Goal: Task Accomplishment & Management: Complete application form

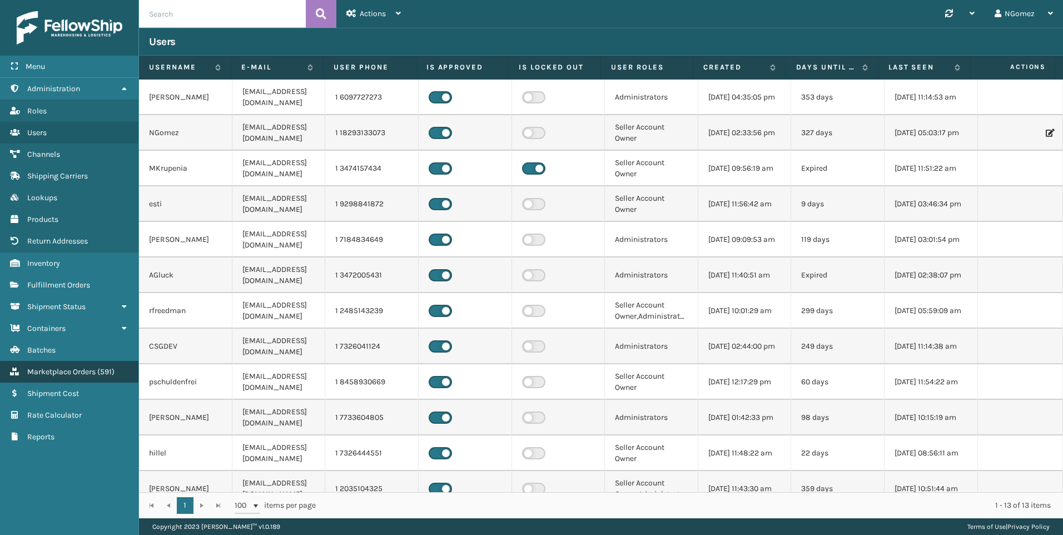
click at [73, 380] on link "Marketplace Orders ( 591 )" at bounding box center [69, 372] width 138 height 22
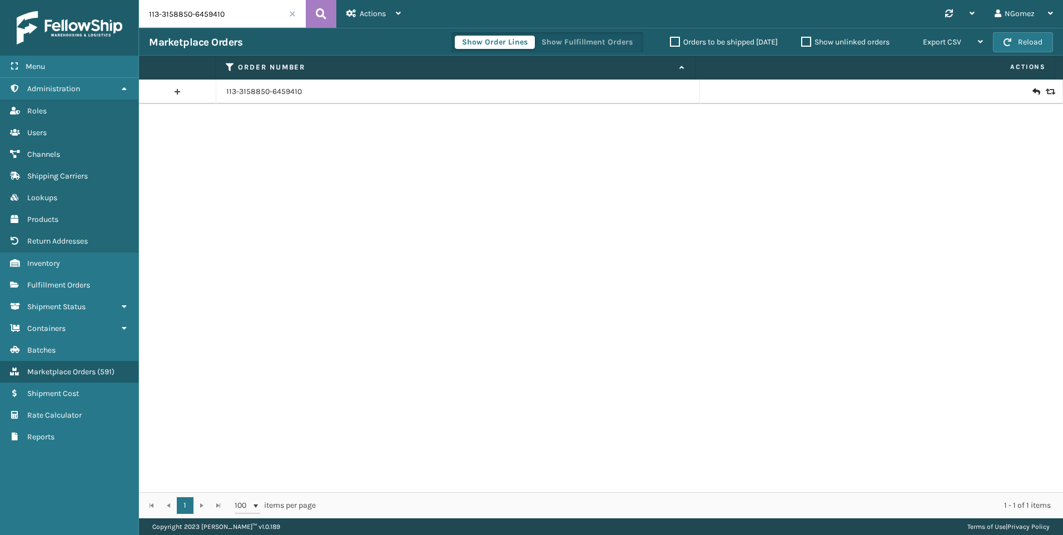
click at [243, 11] on input "113-3158850-6459410" at bounding box center [222, 14] width 167 height 28
paste input "111-9410575-3249040"
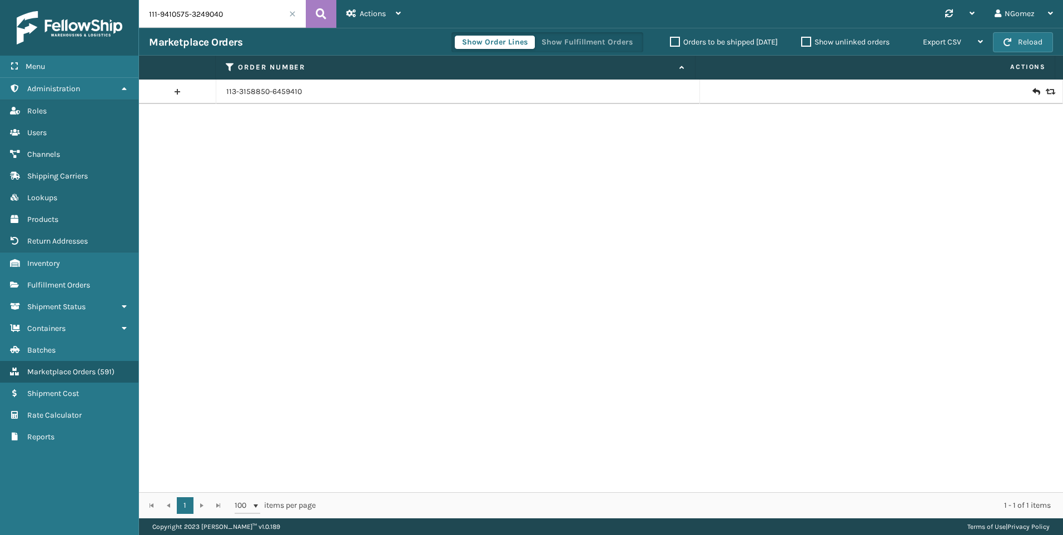
type input "111-9410575-3249040"
click at [1028, 89] on div at bounding box center [881, 91] width 342 height 11
click at [1032, 89] on icon at bounding box center [1035, 91] width 7 height 11
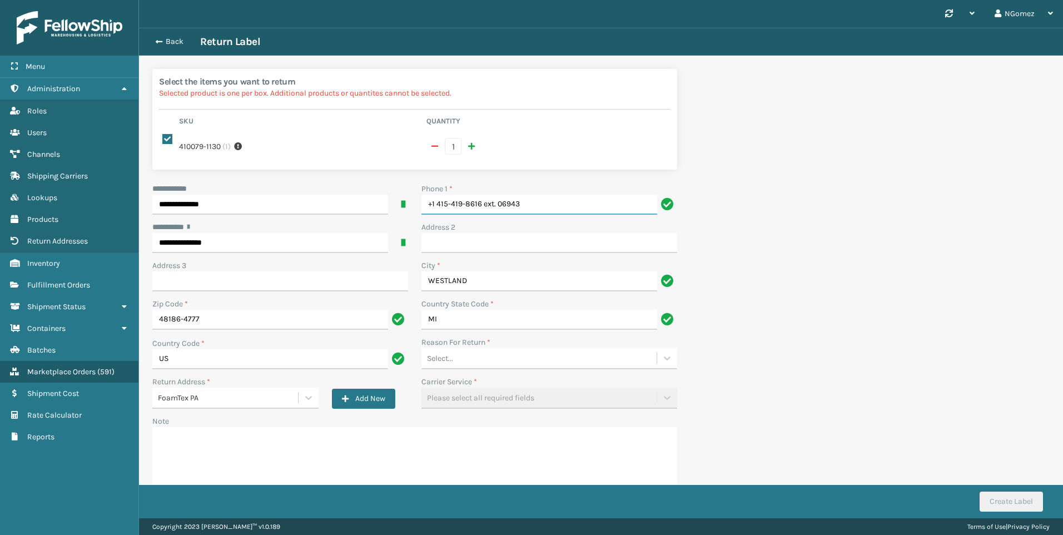
click at [555, 195] on input "+1 415-419-8616 ext. 06943" at bounding box center [539, 205] width 236 height 20
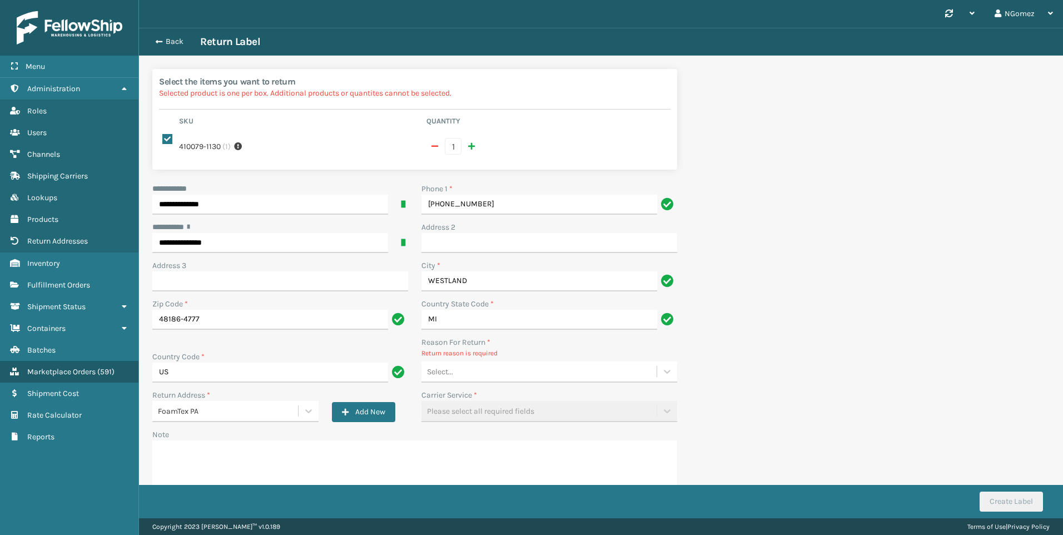
type input "[PHONE_NUMBER]"
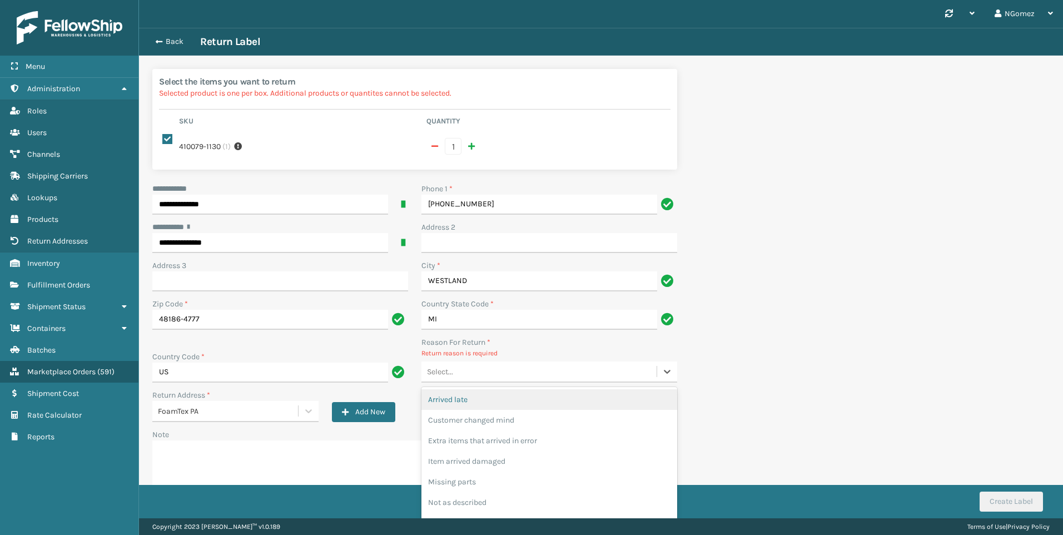
click at [503, 367] on div "Select..." at bounding box center [538, 371] width 235 height 18
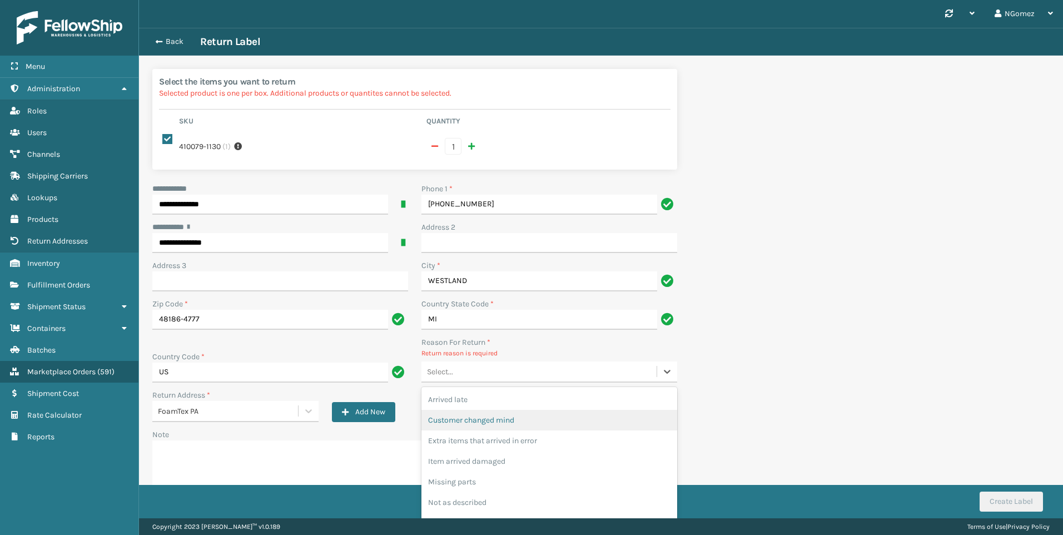
click at [521, 410] on div "Customer changed mind" at bounding box center [549, 420] width 256 height 21
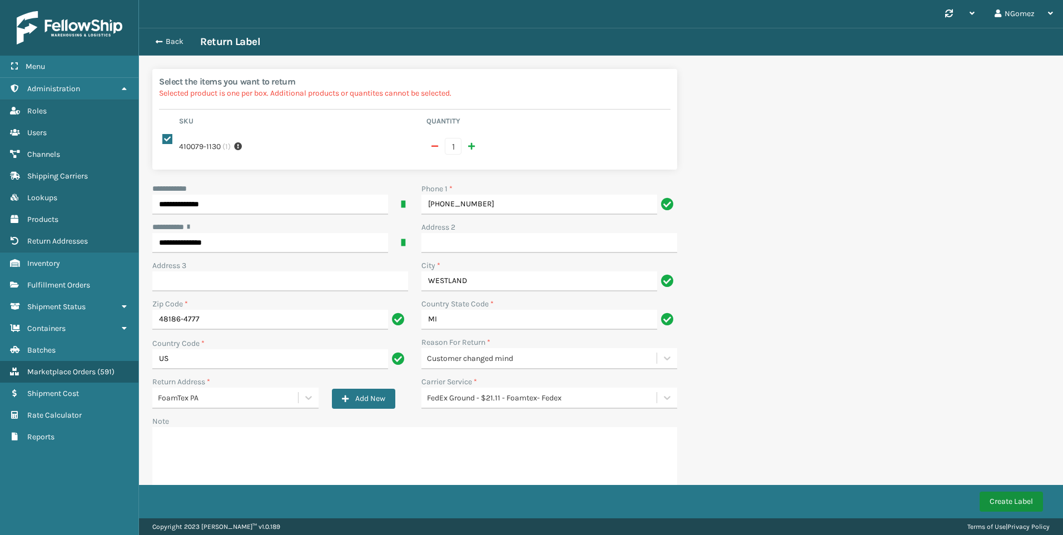
click at [1020, 502] on button "Create Label" at bounding box center [1010, 501] width 63 height 20
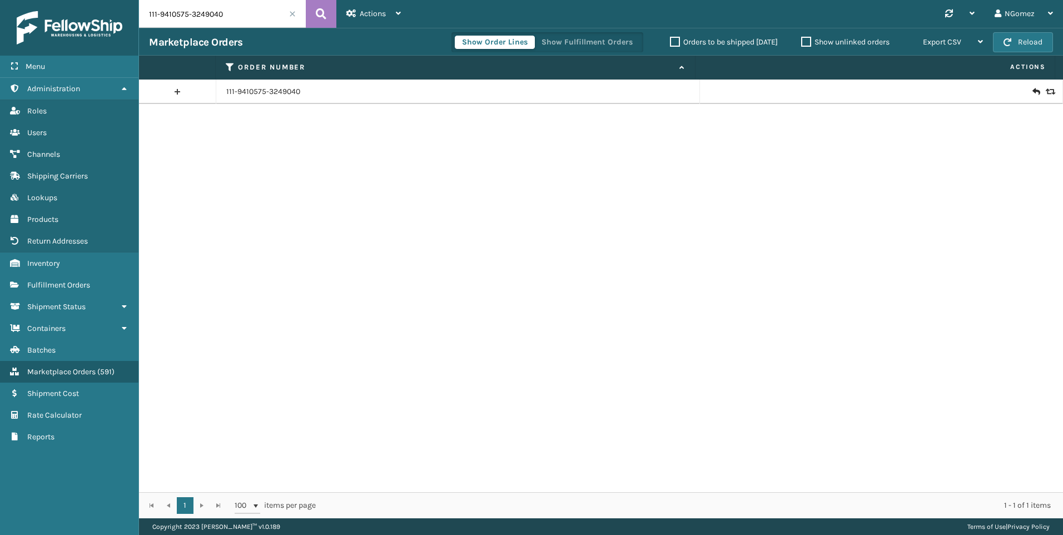
click at [241, 222] on div "111-9410575-3249040" at bounding box center [601, 285] width 924 height 412
click at [133, 258] on link "Inventory" at bounding box center [69, 263] width 138 height 22
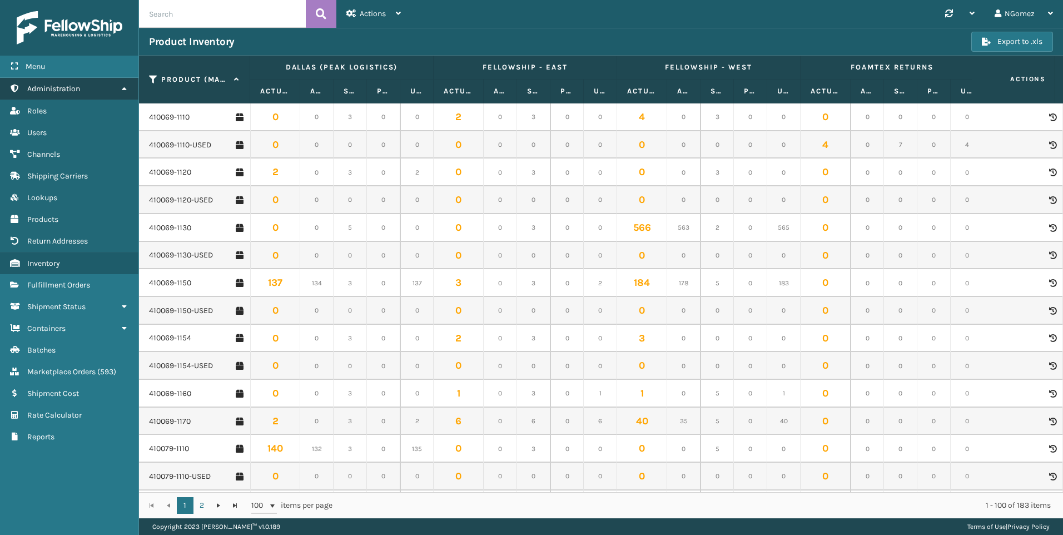
click at [114, 91] on link "Administration" at bounding box center [69, 89] width 138 height 22
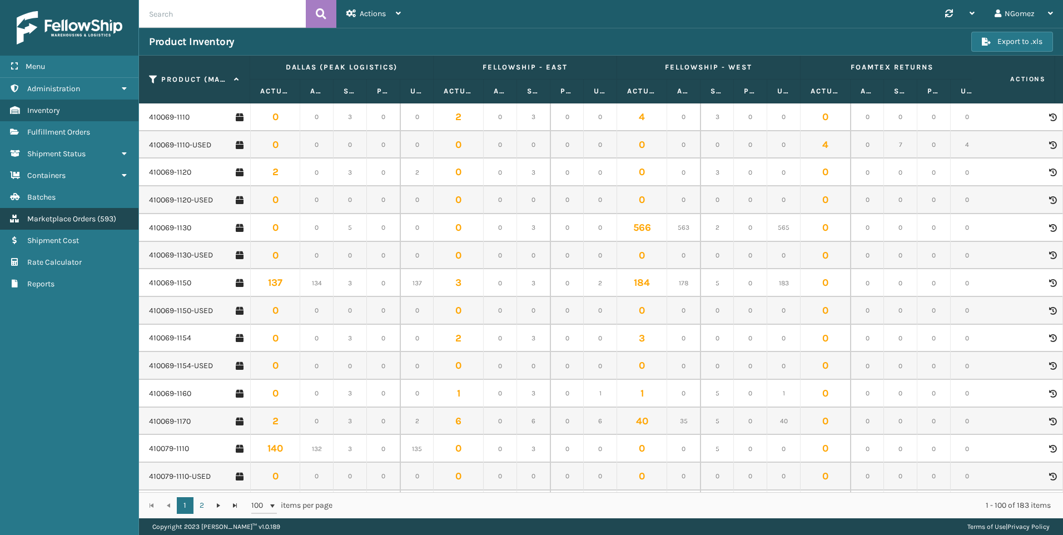
click at [91, 220] on span "Marketplace Orders" at bounding box center [61, 218] width 68 height 9
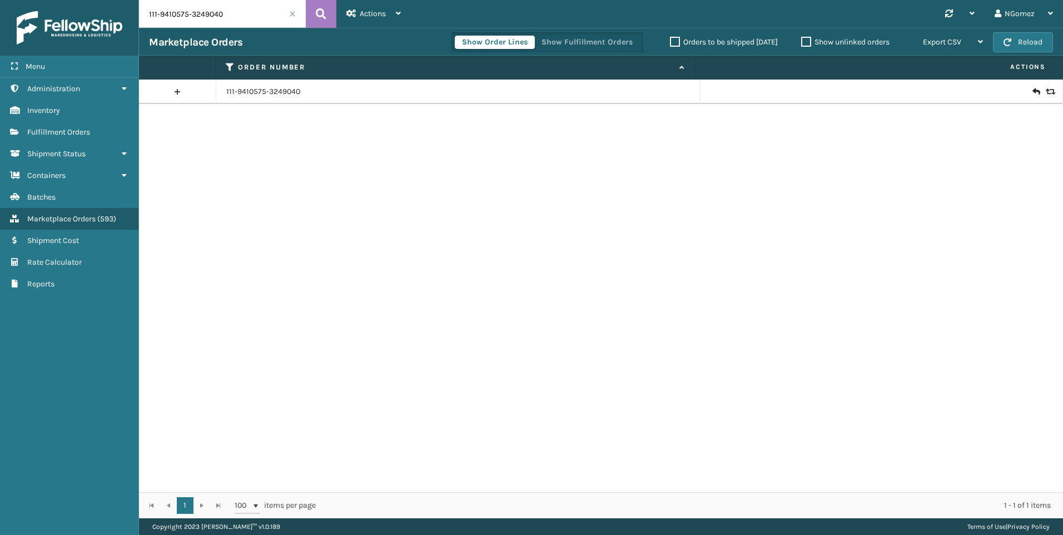
click at [204, 13] on input "111-9410575-3249040" at bounding box center [222, 14] width 167 height 28
paste input "2-9565673-5196259"
type input "112-9565673-5196259"
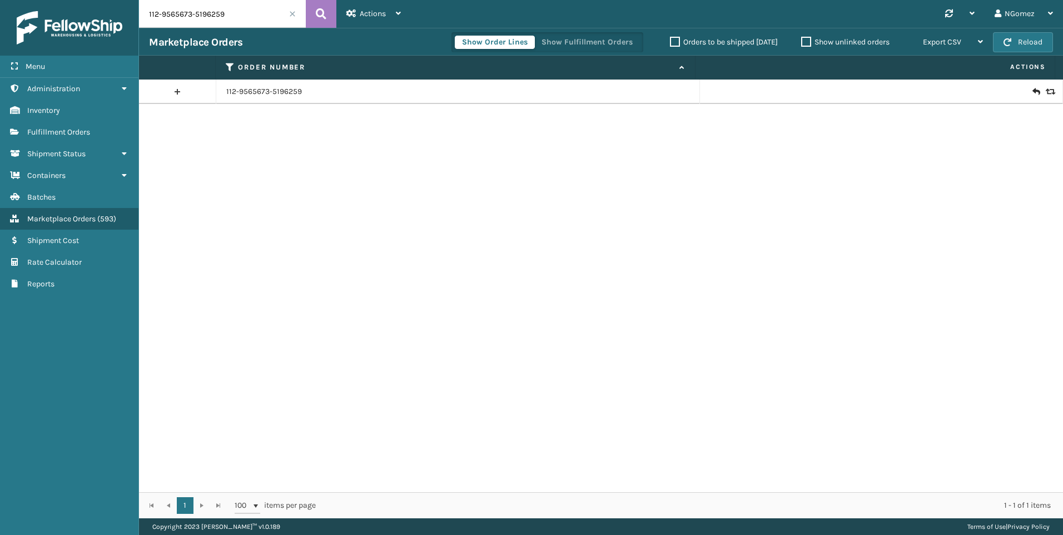
click at [1032, 89] on icon at bounding box center [1035, 91] width 7 height 11
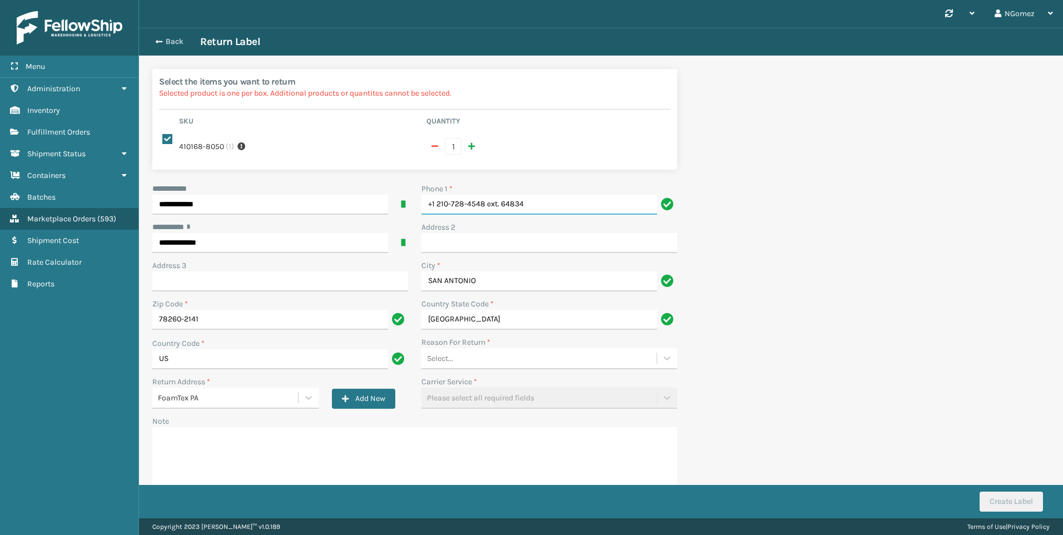
click at [579, 196] on input "+1 210-728-4548 ext. 64834" at bounding box center [539, 205] width 236 height 20
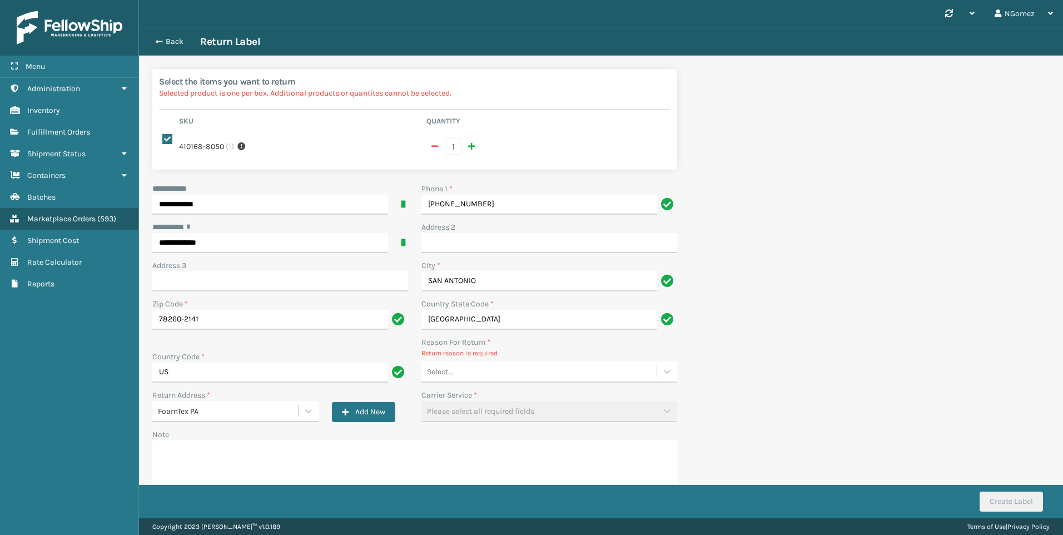
type input "[PHONE_NUMBER]"
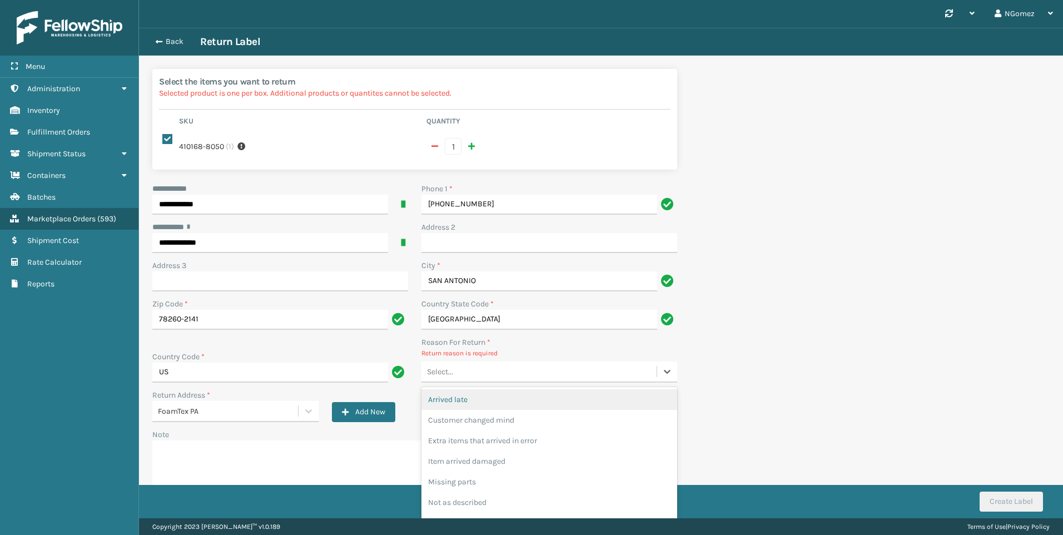
click at [526, 362] on div "Select..." at bounding box center [538, 371] width 235 height 18
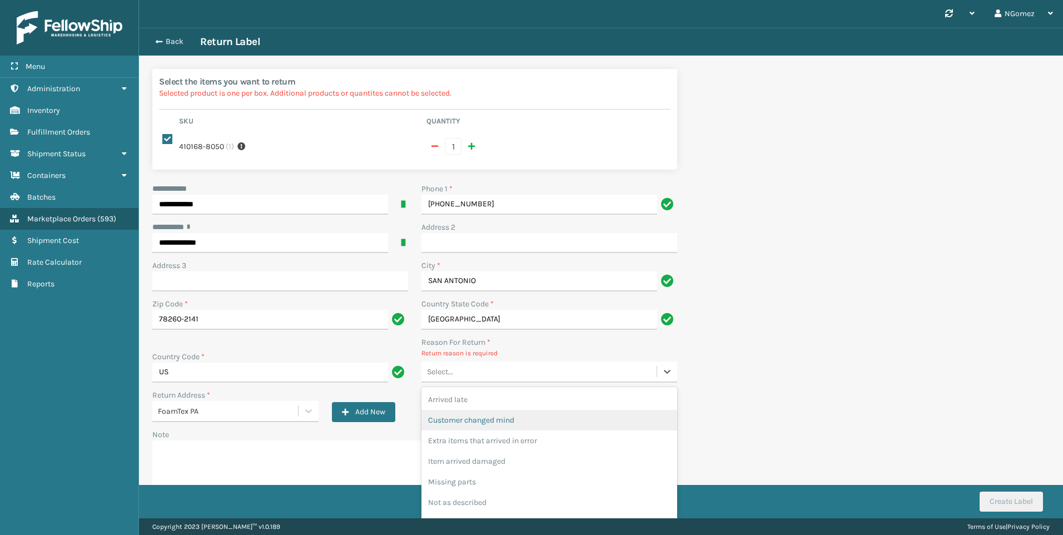
click at [514, 412] on div "Customer changed mind" at bounding box center [549, 420] width 256 height 21
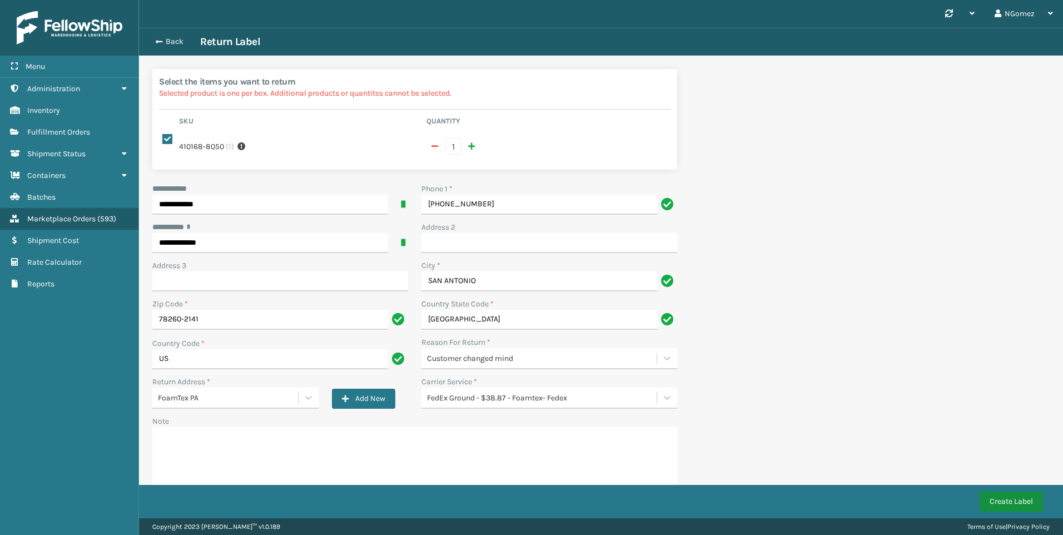
click at [1025, 496] on button "Create Label" at bounding box center [1010, 501] width 63 height 20
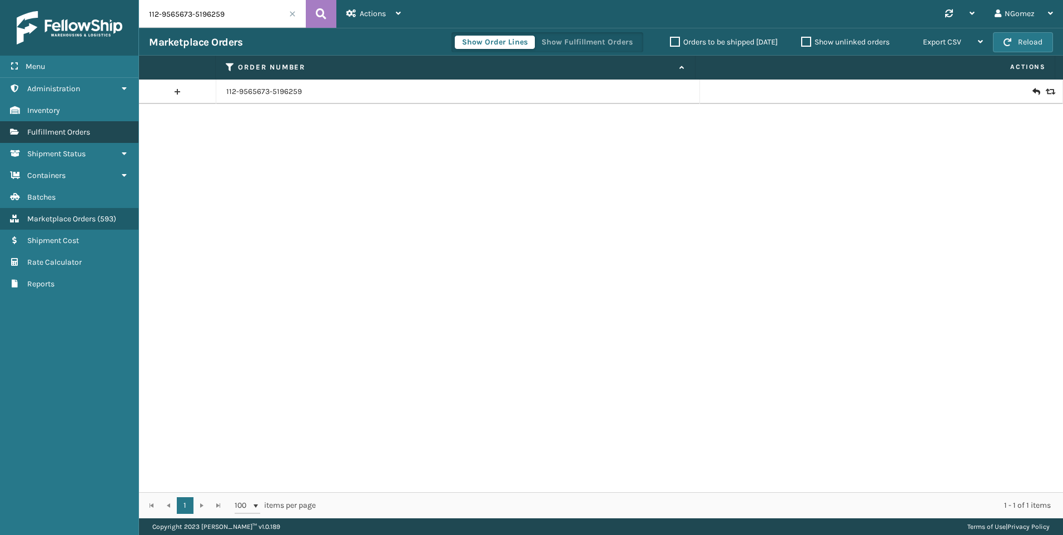
click at [79, 126] on link "Fulfillment Orders" at bounding box center [69, 132] width 138 height 22
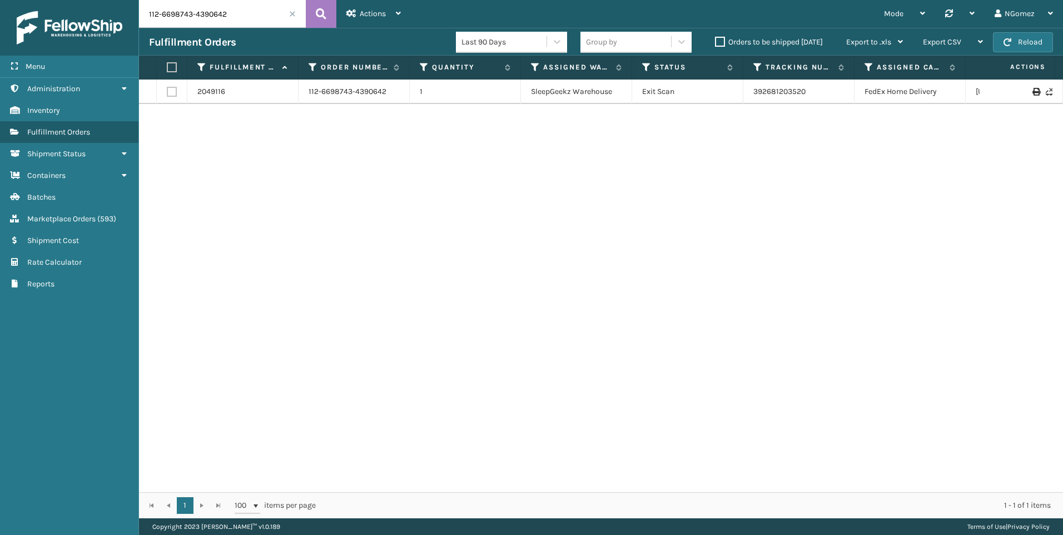
click at [235, 17] on input "112-6698743-4390642" at bounding box center [222, 14] width 167 height 28
paste input "113-8636737-4107433"
type input "113-8636737-4107433"
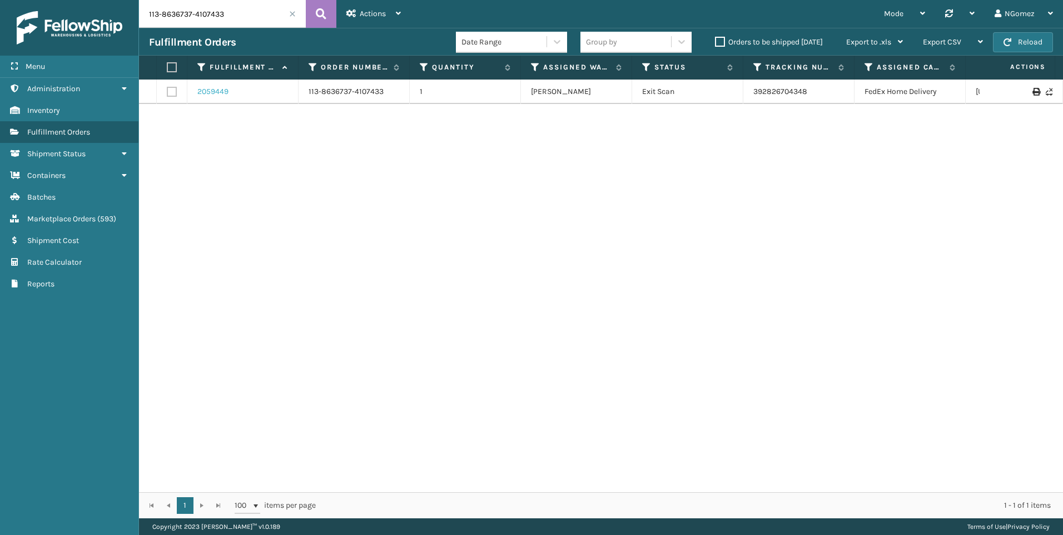
click at [216, 95] on link "2059449" at bounding box center [212, 91] width 31 height 11
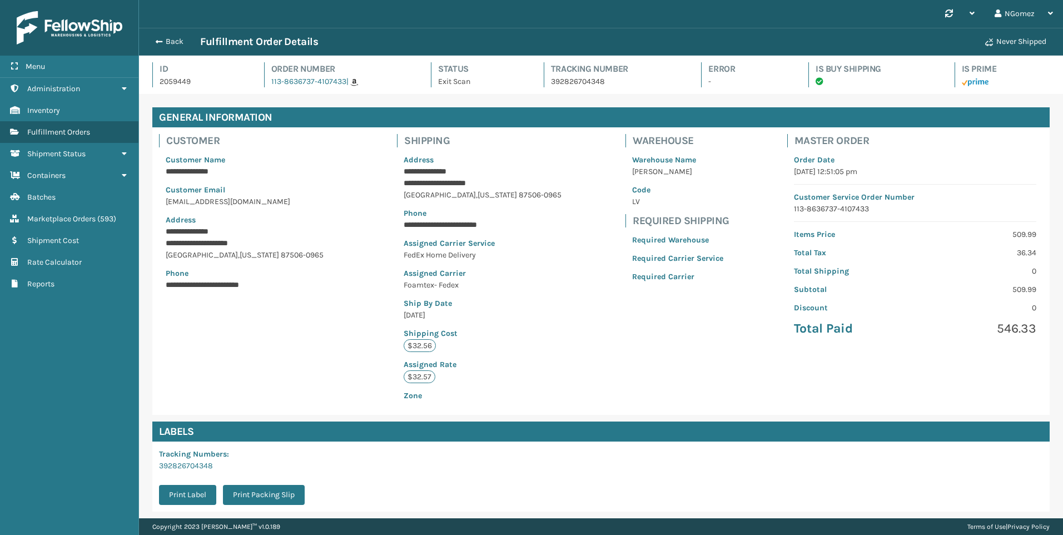
scroll to position [27, 924]
click at [170, 38] on button "Back" at bounding box center [174, 42] width 51 height 10
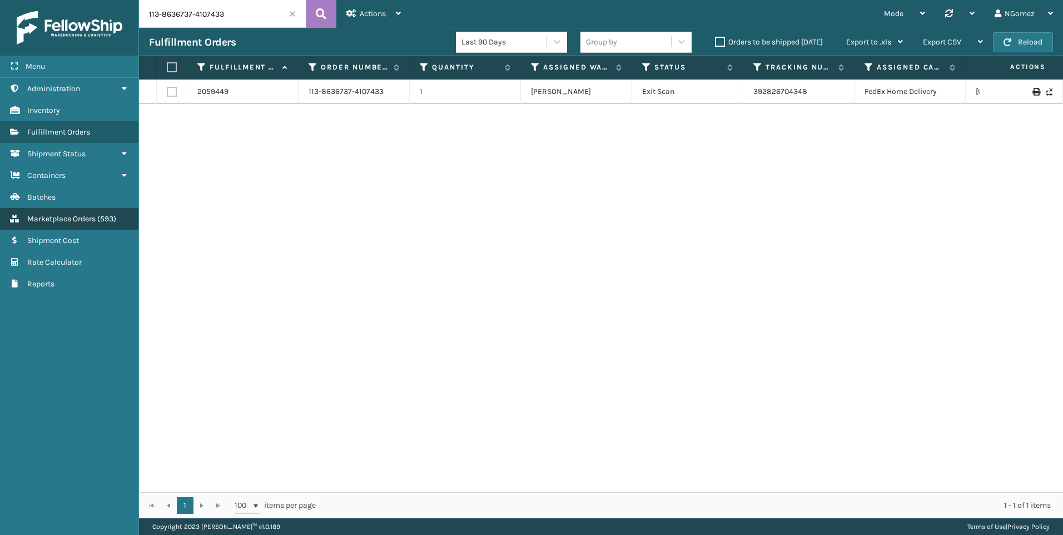
click at [89, 221] on span "Marketplace Orders" at bounding box center [61, 218] width 68 height 9
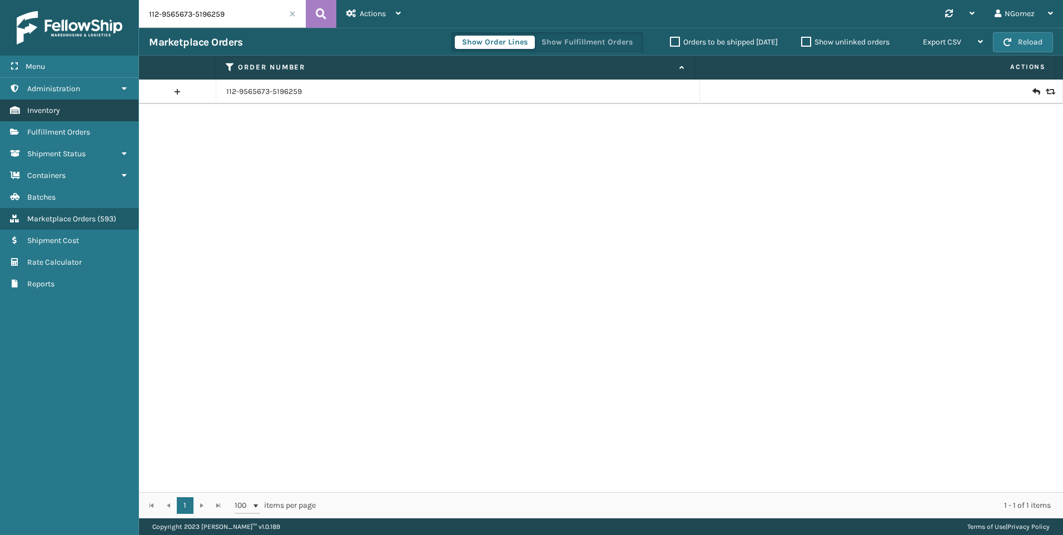
click at [76, 105] on link "Inventory" at bounding box center [69, 110] width 138 height 22
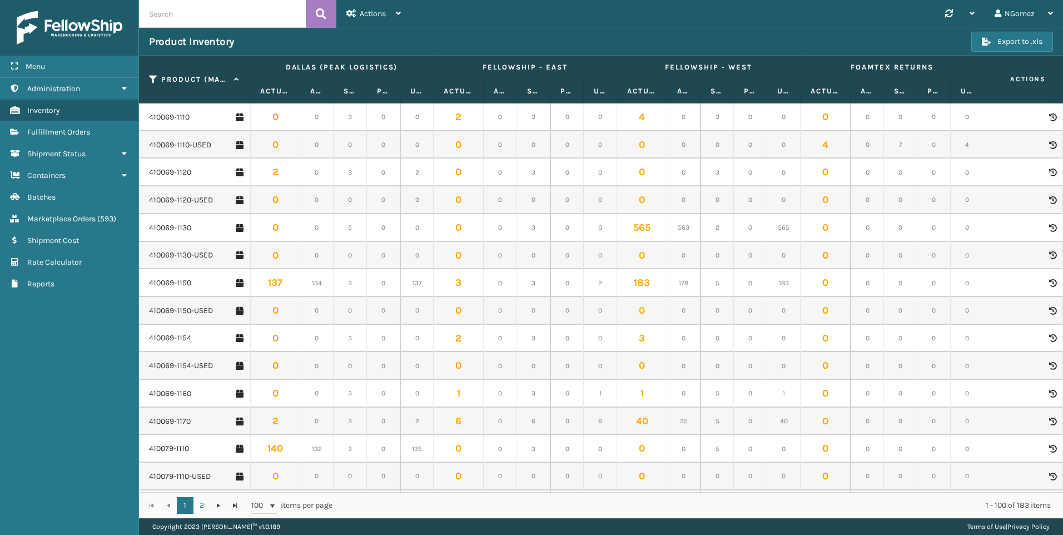
click at [202, 13] on input "text" at bounding box center [222, 14] width 167 height 28
type input "410168-8050"
click at [323, 21] on icon at bounding box center [321, 14] width 11 height 17
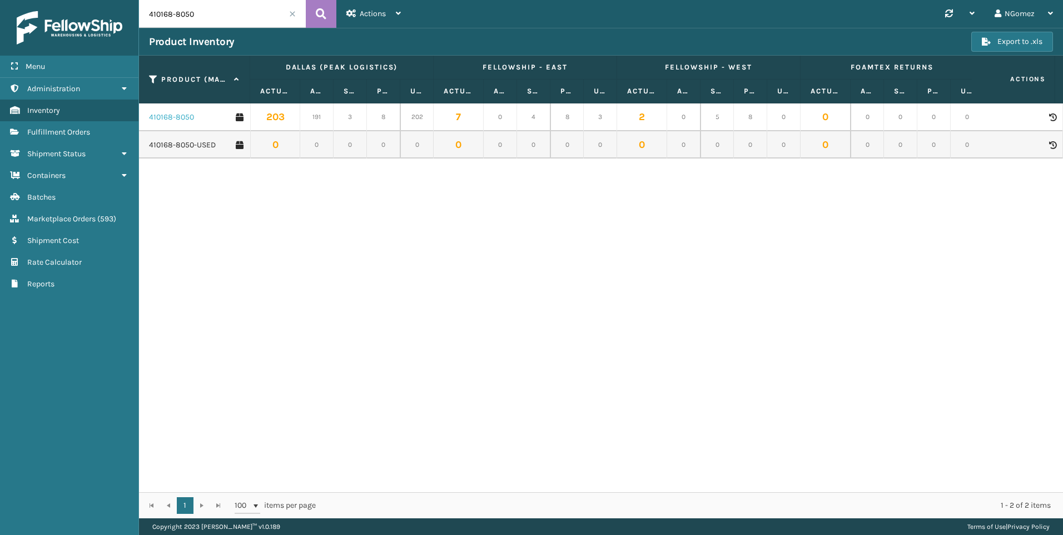
click at [181, 113] on link "410168-8050" at bounding box center [171, 117] width 45 height 11
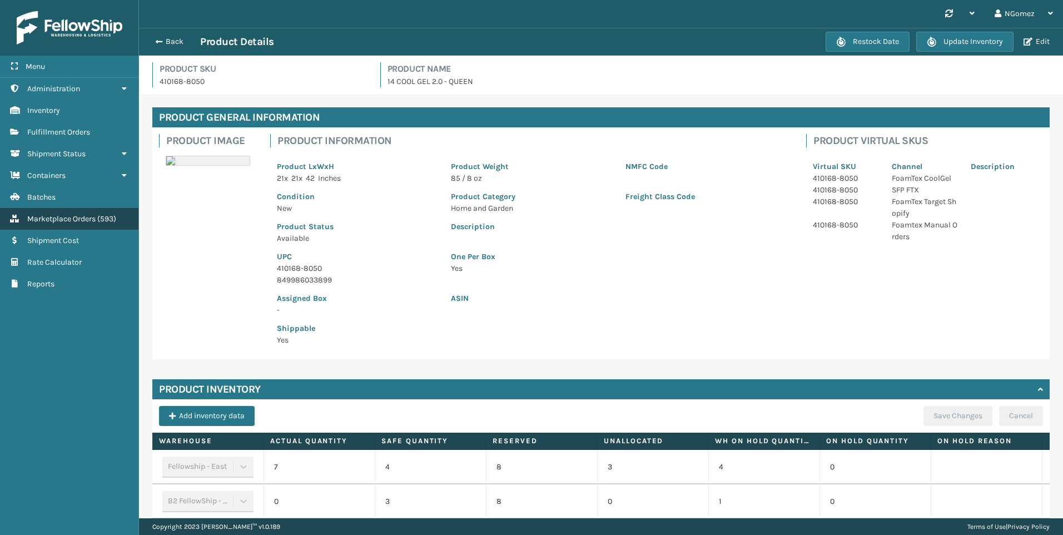
click at [104, 212] on link "Marketplace Orders ( 593 )" at bounding box center [69, 219] width 138 height 22
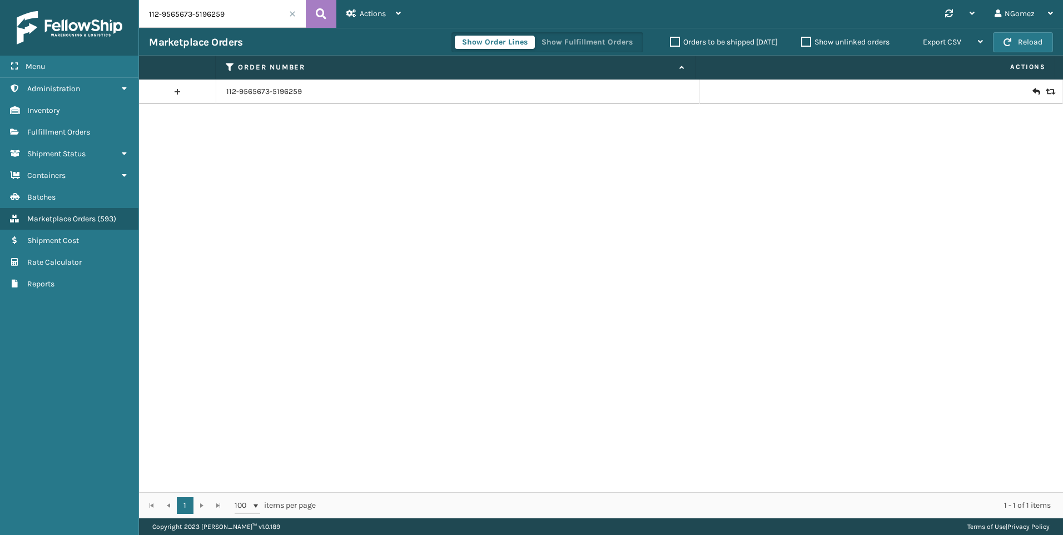
click at [213, 12] on input "112-9565673-5196259" at bounding box center [222, 14] width 167 height 28
click at [386, 14] on div "Actions" at bounding box center [373, 14] width 54 height 28
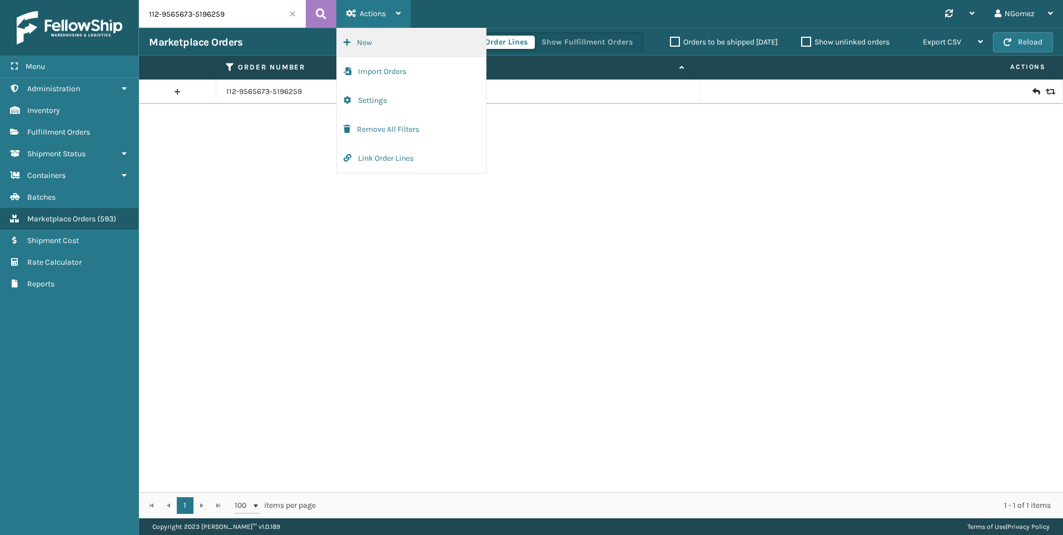
click at [385, 44] on button "New" at bounding box center [411, 42] width 149 height 29
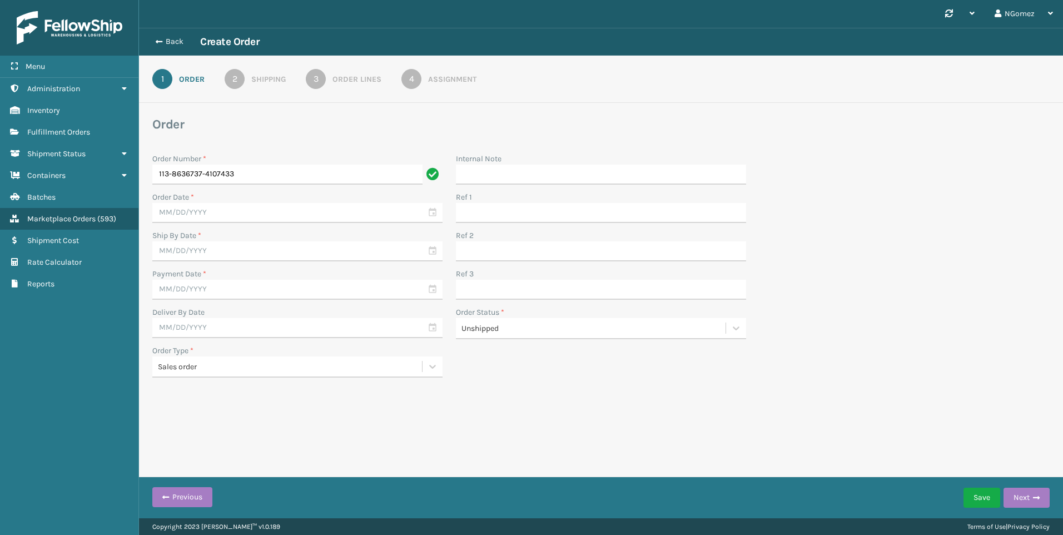
type input "113-8636737-4107433"
click at [222, 216] on input "text" at bounding box center [297, 213] width 290 height 20
click at [162, 308] on div "14" at bounding box center [165, 313] width 17 height 17
type input "[DATE]"
click at [215, 246] on input "text" at bounding box center [297, 251] width 290 height 20
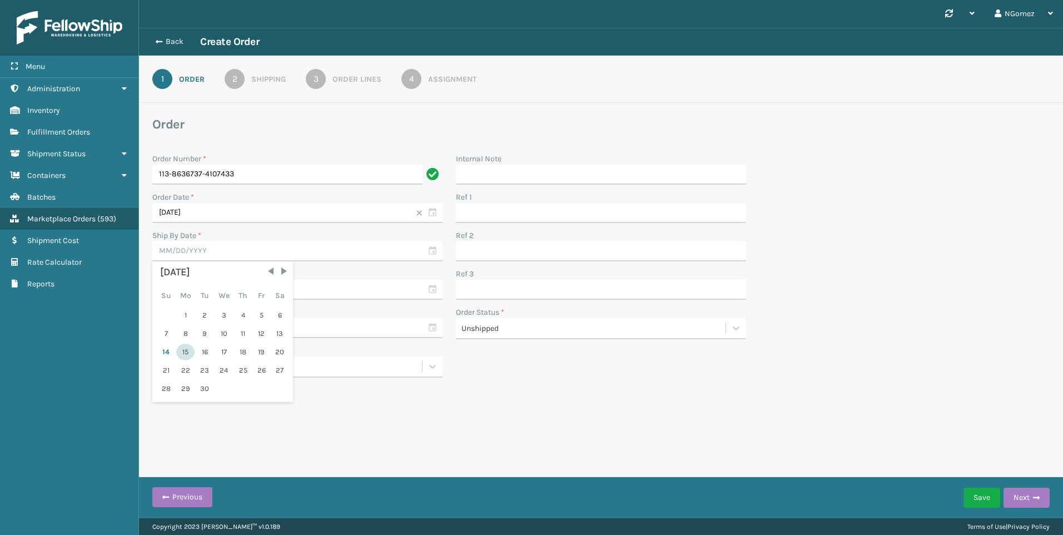
click at [181, 352] on div "15" at bounding box center [185, 351] width 18 height 17
type input "[DATE]"
click at [243, 286] on input "text" at bounding box center [297, 290] width 290 height 20
click at [207, 395] on div "16" at bounding box center [204, 390] width 17 height 17
click at [203, 290] on input "[DATE]" at bounding box center [297, 290] width 290 height 20
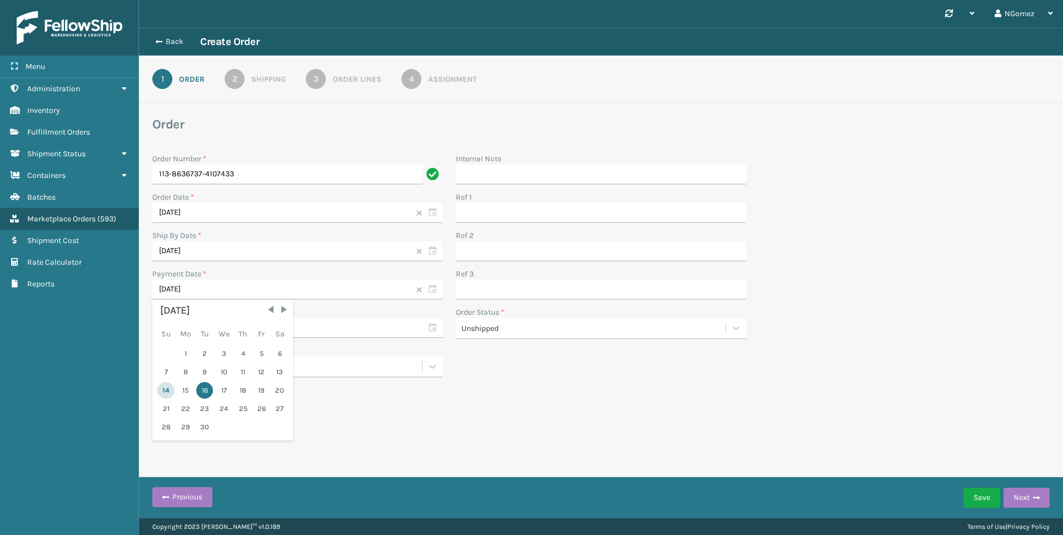
click at [162, 385] on div "14" at bounding box center [165, 390] width 17 height 17
type input "[DATE]"
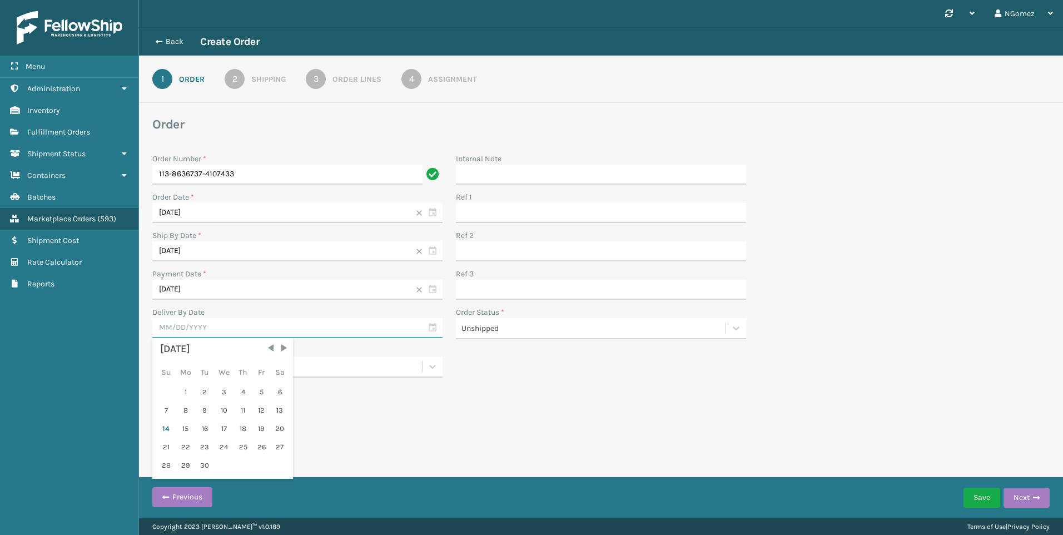
click at [246, 324] on input "text" at bounding box center [297, 328] width 290 height 20
click at [203, 431] on div "16" at bounding box center [204, 428] width 17 height 17
type input "[DATE]"
click at [1015, 496] on button "Next" at bounding box center [1026, 497] width 46 height 20
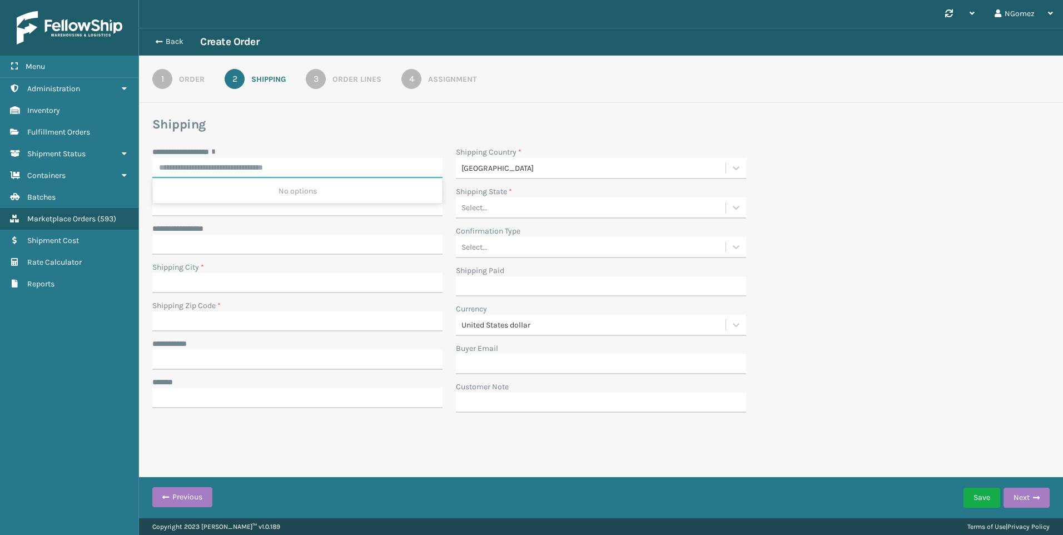
click at [229, 165] on input "**********" at bounding box center [297, 168] width 290 height 20
paste input "**********"
type input "**********"
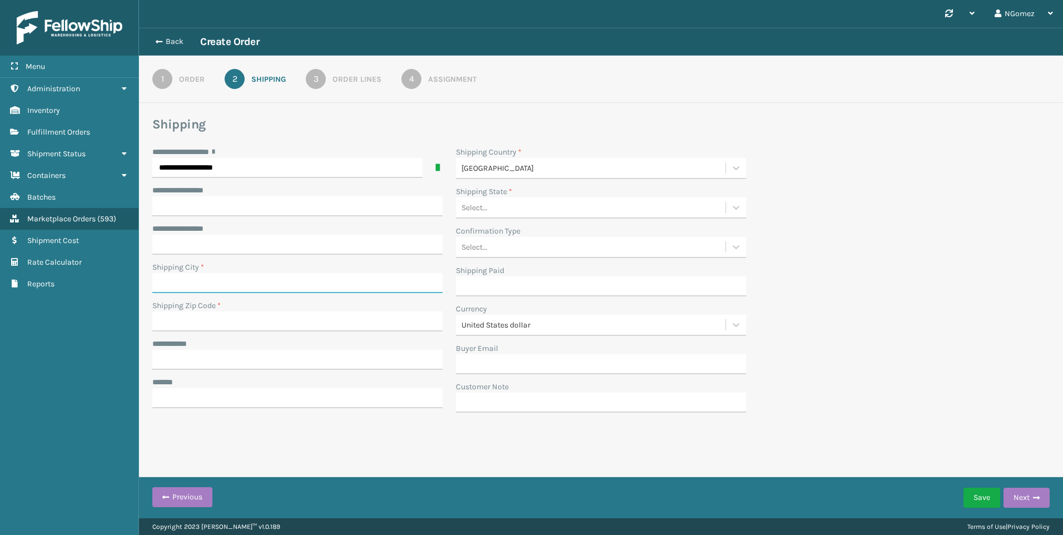
click at [223, 285] on input "Shipping City *" at bounding box center [297, 283] width 290 height 20
type input "Santa Fe"
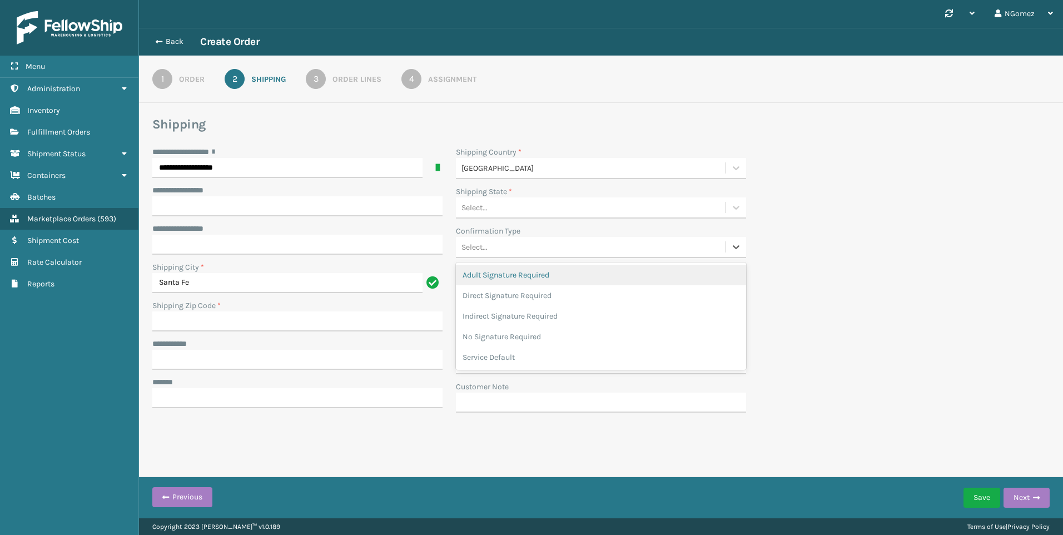
click at [496, 245] on div "Select..." at bounding box center [591, 247] width 270 height 18
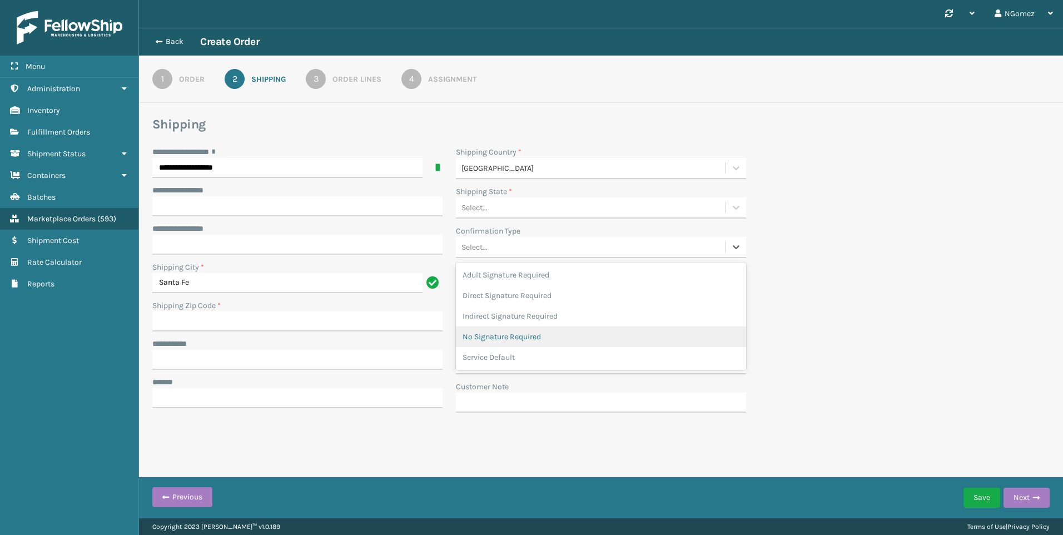
click at [518, 331] on div "No Signature Required" at bounding box center [601, 336] width 290 height 21
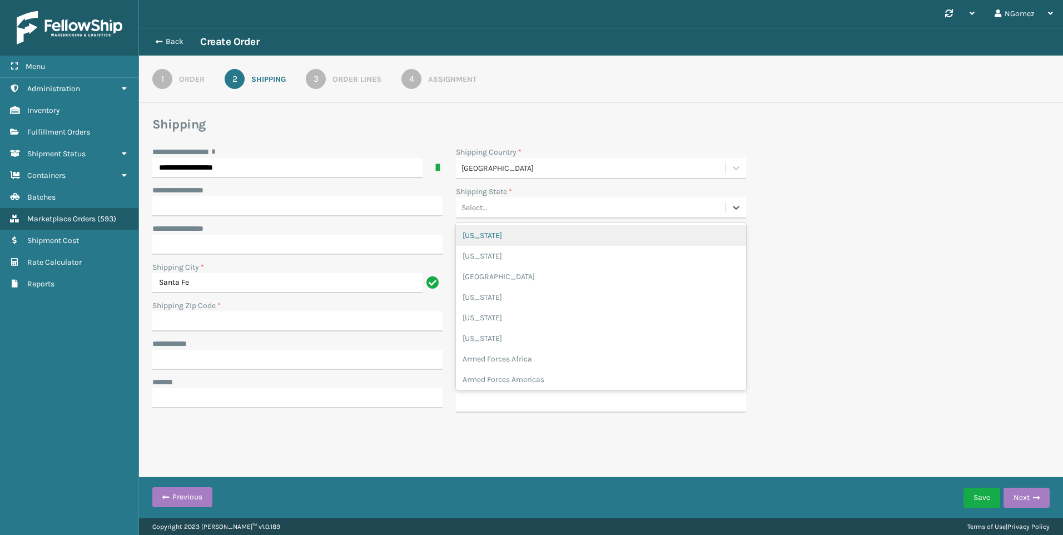
click at [538, 208] on div "Select..." at bounding box center [591, 207] width 270 height 18
type input "n"
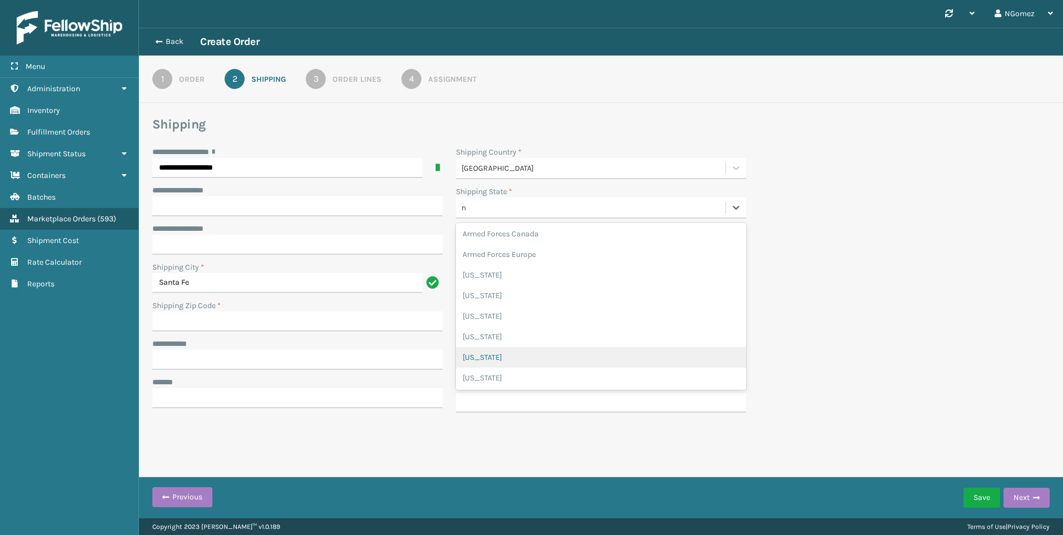
drag, startPoint x: 730, startPoint y: 331, endPoint x: 745, endPoint y: 382, distance: 53.1
click at [745, 382] on div "[US_STATE] [US_STATE] [GEOGRAPHIC_DATA] [US_STATE] [US_STATE] [US_STATE] Armed …" at bounding box center [601, 306] width 290 height 167
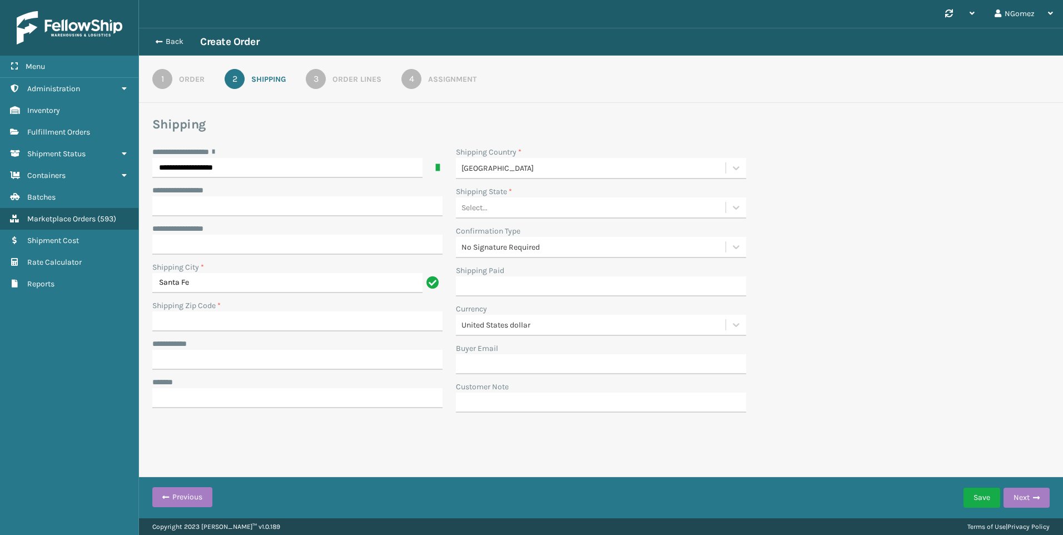
click at [906, 200] on div "**********" at bounding box center [601, 282] width 910 height 273
click at [232, 255] on div "**********" at bounding box center [297, 282] width 303 height 273
click at [255, 321] on input "Shipping Zip Code *" at bounding box center [297, 321] width 290 height 20
paste input "87506"
type input "87506"
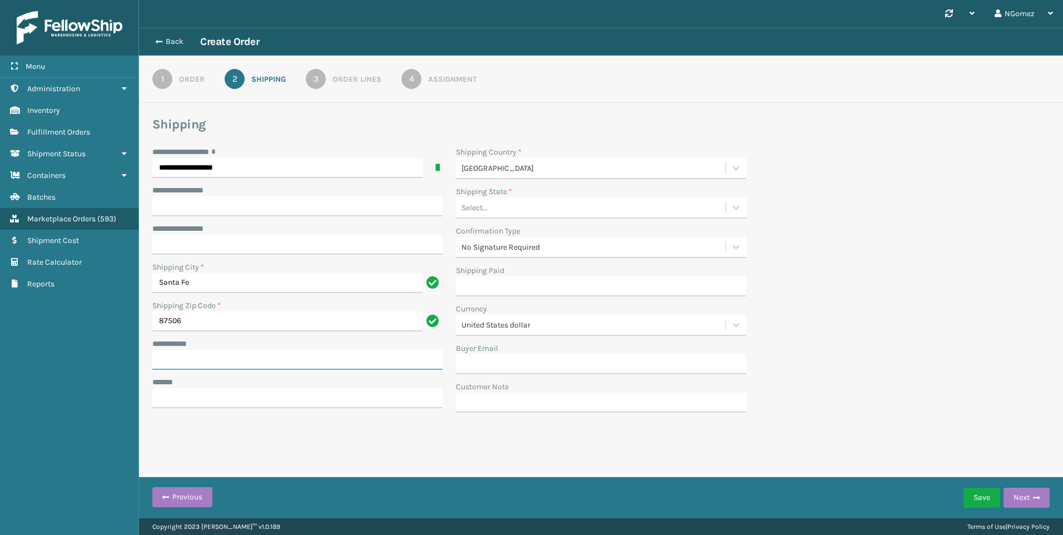
click at [330, 356] on input "**********" at bounding box center [297, 360] width 290 height 20
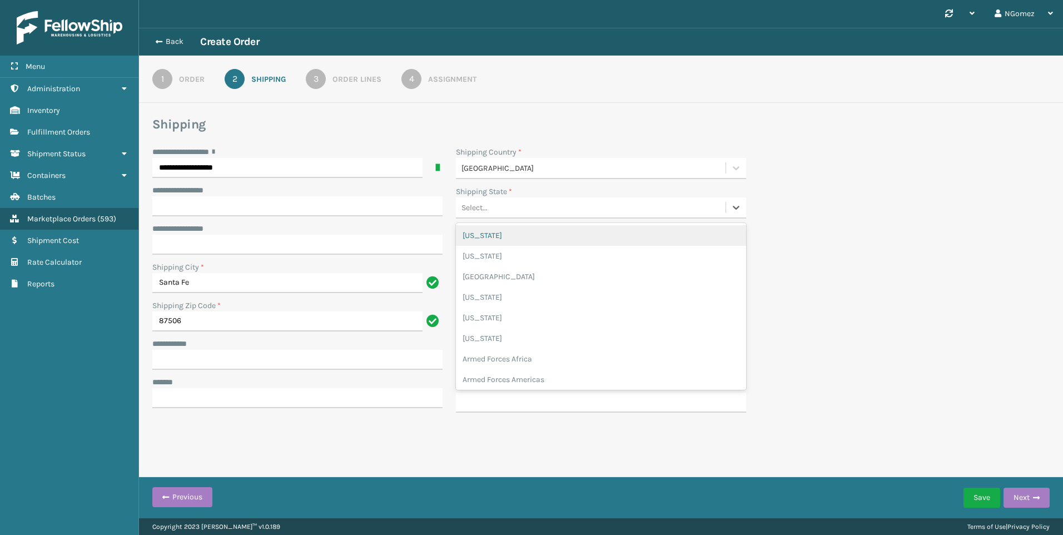
click at [501, 201] on div "Select..." at bounding box center [591, 207] width 270 height 18
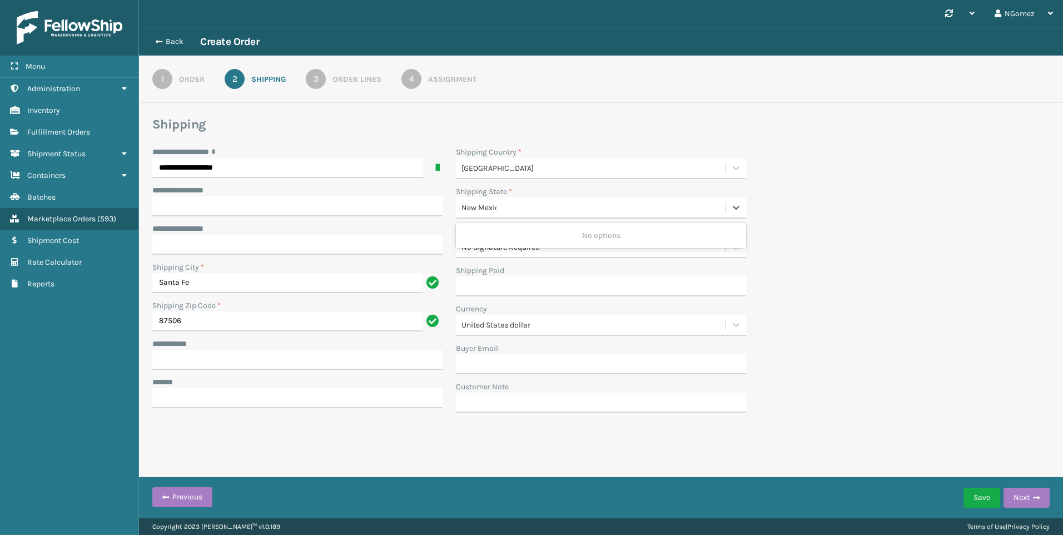
type input "[US_STATE]"
click at [501, 230] on div "[US_STATE]" at bounding box center [601, 235] width 290 height 21
click at [194, 396] on input "***** *" at bounding box center [297, 398] width 290 height 20
paste input "**********"
type input "**********"
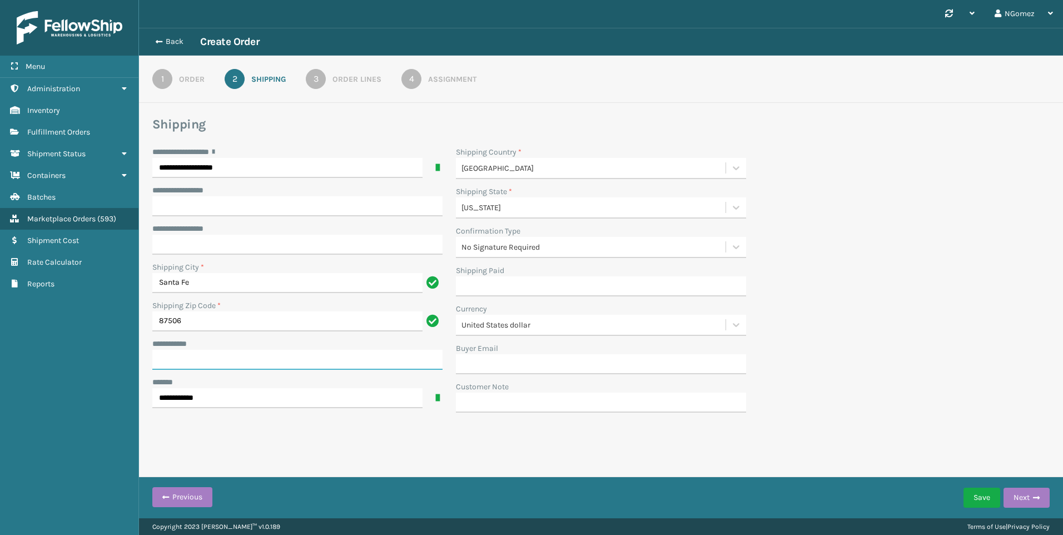
click at [182, 355] on input "**********" at bounding box center [297, 360] width 290 height 20
type input "**********"
click at [1029, 494] on button "Next" at bounding box center [1026, 497] width 46 height 20
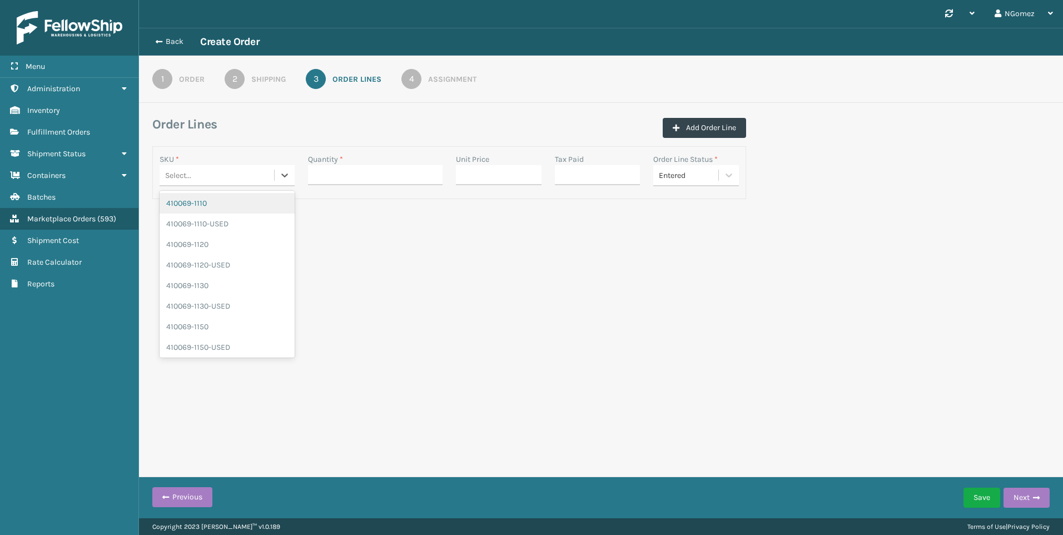
click at [211, 176] on div "Select..." at bounding box center [217, 175] width 114 height 18
type input "410168-8050"
click at [225, 205] on div "410168-8050" at bounding box center [227, 203] width 135 height 21
click at [331, 173] on input "Quantity *" at bounding box center [375, 175] width 135 height 20
type input "1"
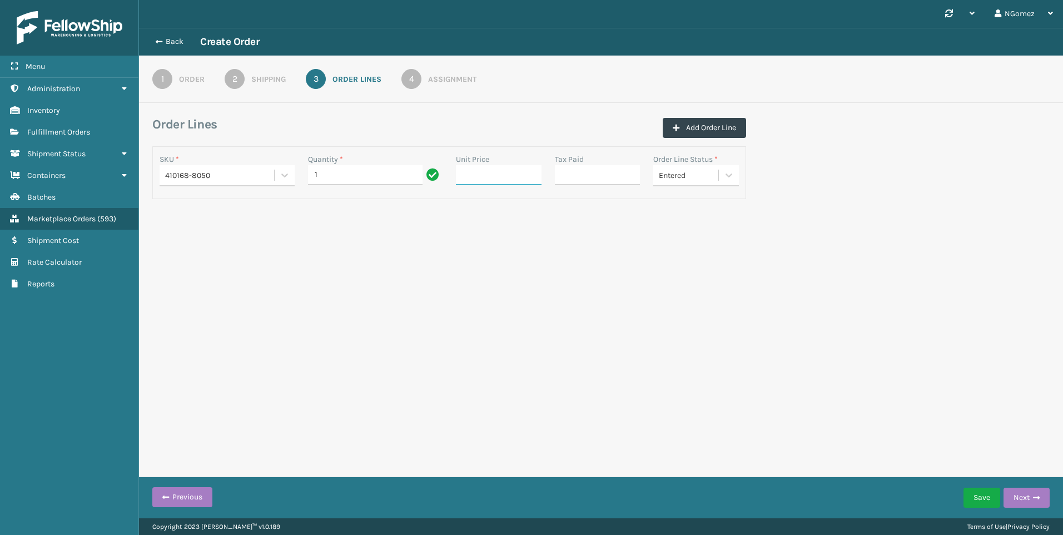
click at [471, 173] on input "Unit Price" at bounding box center [499, 175] width 86 height 20
type input "0.00"
click at [582, 182] on input "Tax Paid" at bounding box center [598, 175] width 86 height 20
type input "0.00"
click at [1031, 498] on button "Next" at bounding box center [1026, 497] width 46 height 20
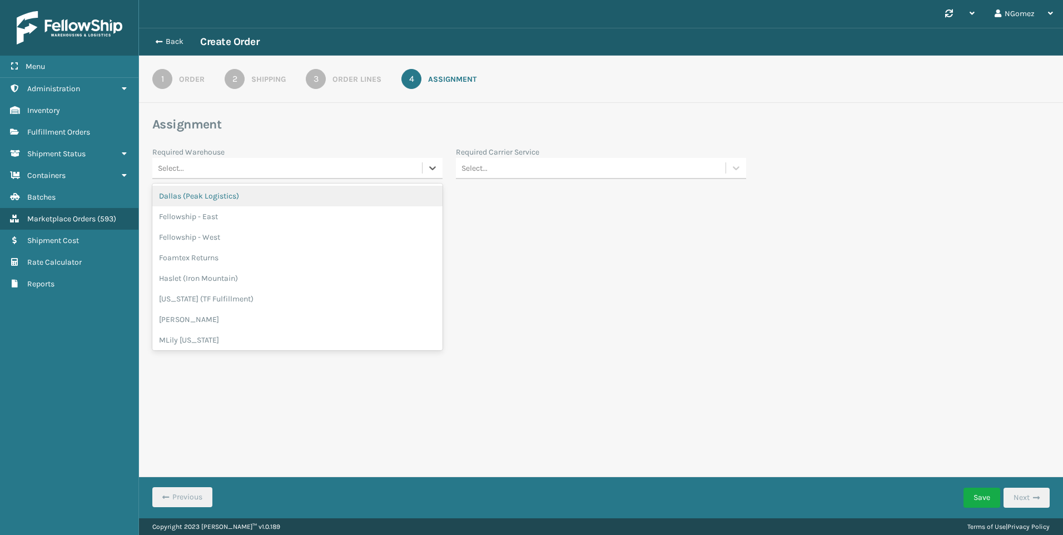
click at [280, 168] on div "Select..." at bounding box center [287, 168] width 270 height 18
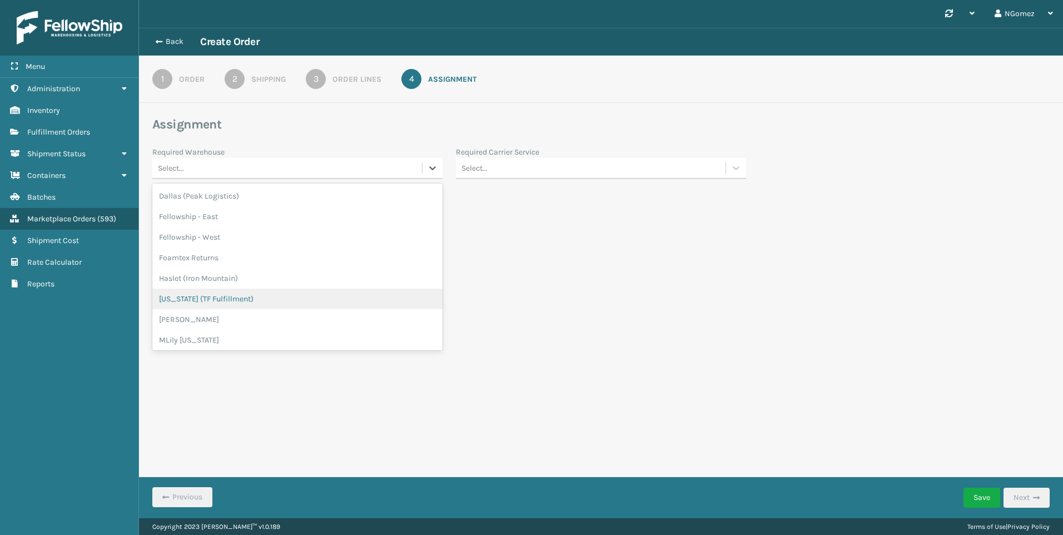
click at [232, 301] on div "[US_STATE] (TF Fulfillment)" at bounding box center [297, 298] width 290 height 21
click at [525, 166] on div "Select..." at bounding box center [591, 168] width 270 height 18
click at [655, 337] on div "FedEx Ground" at bounding box center [601, 340] width 290 height 21
click at [974, 498] on button "Save" at bounding box center [981, 497] width 37 height 20
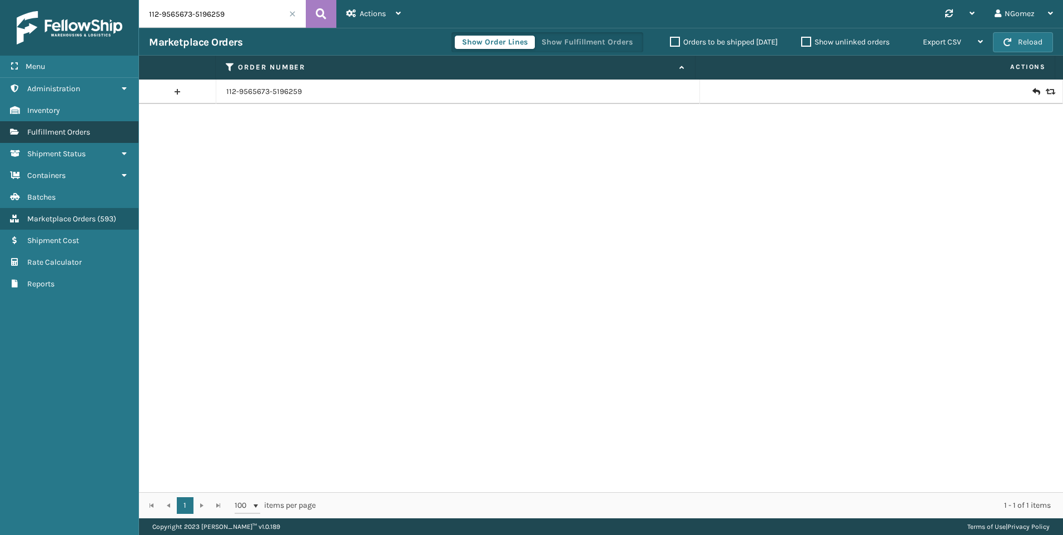
click at [87, 129] on span "Fulfillment Orders" at bounding box center [58, 131] width 63 height 9
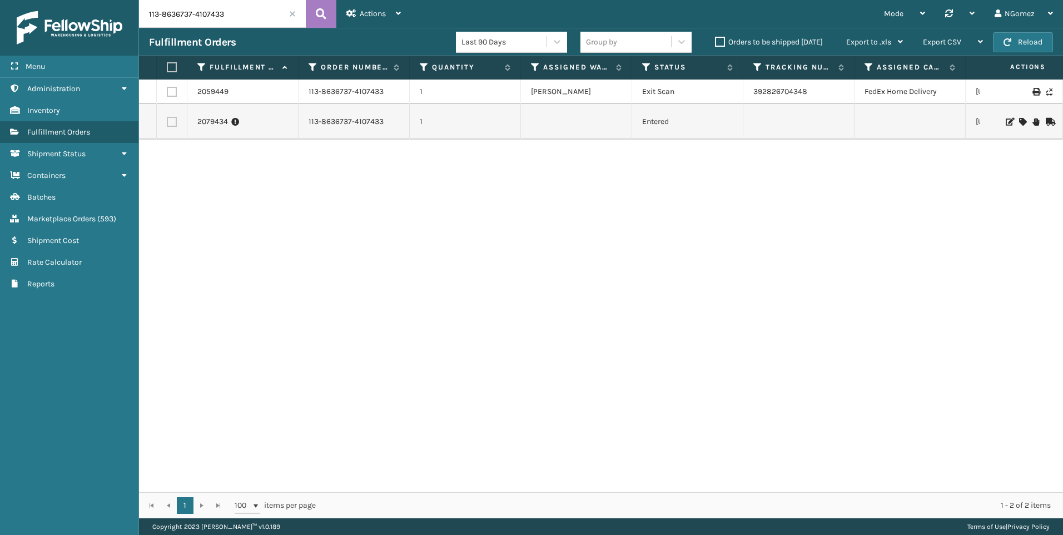
click at [198, 14] on input "113-8636737-4107433" at bounding box center [222, 14] width 167 height 28
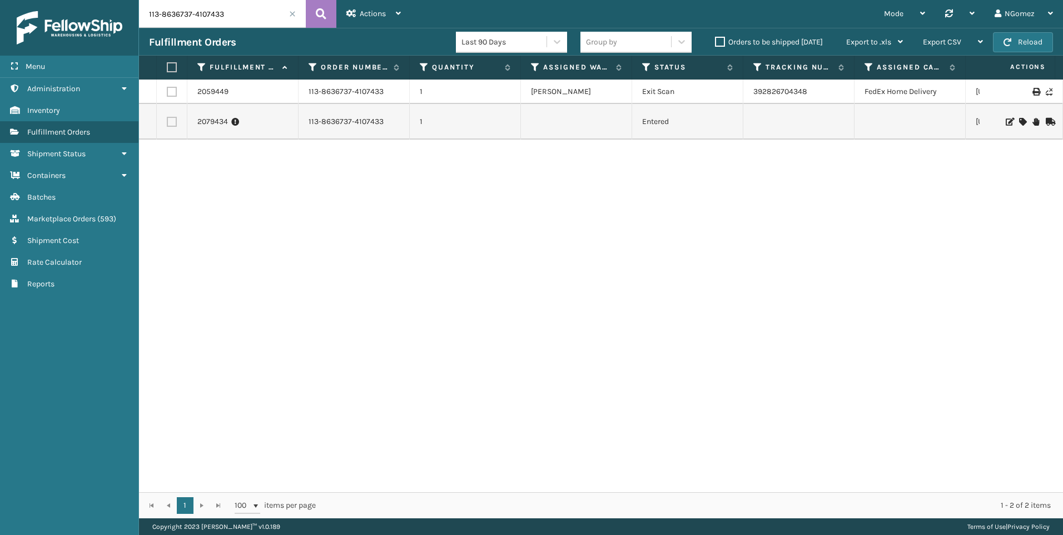
click at [212, 14] on input "113-8636737-4107433" at bounding box center [222, 14] width 167 height 28
paste input "112-2647191-4215434"
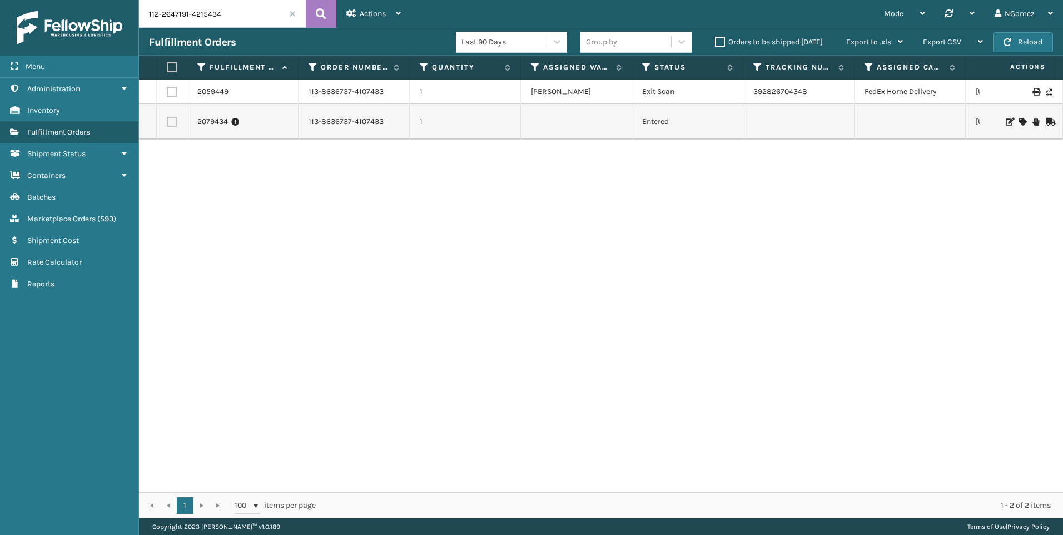
click at [212, 14] on input "112-2647191-4215434" at bounding box center [222, 14] width 167 height 28
type input "112-2647191-4215434"
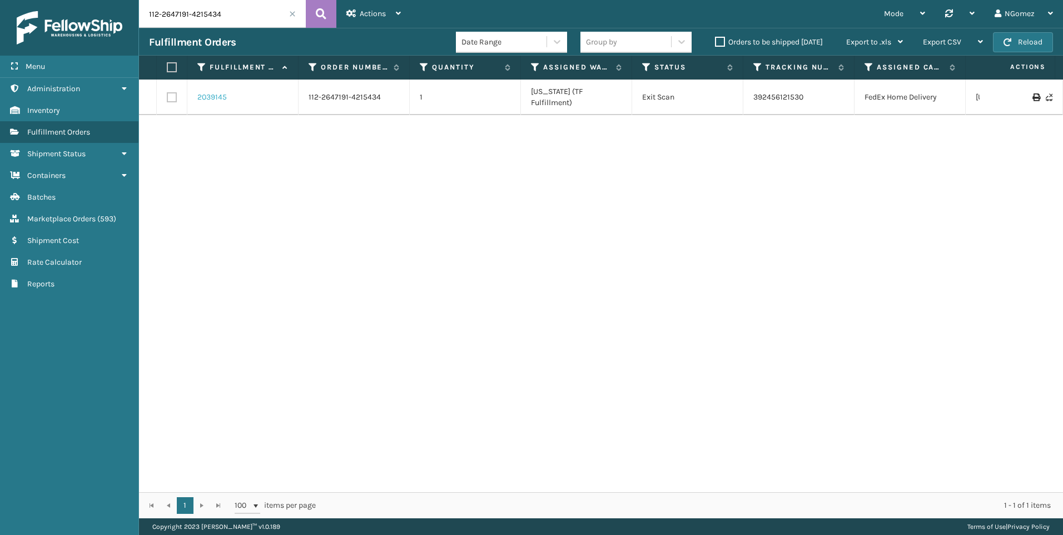
click at [220, 93] on link "2039145" at bounding box center [211, 97] width 29 height 11
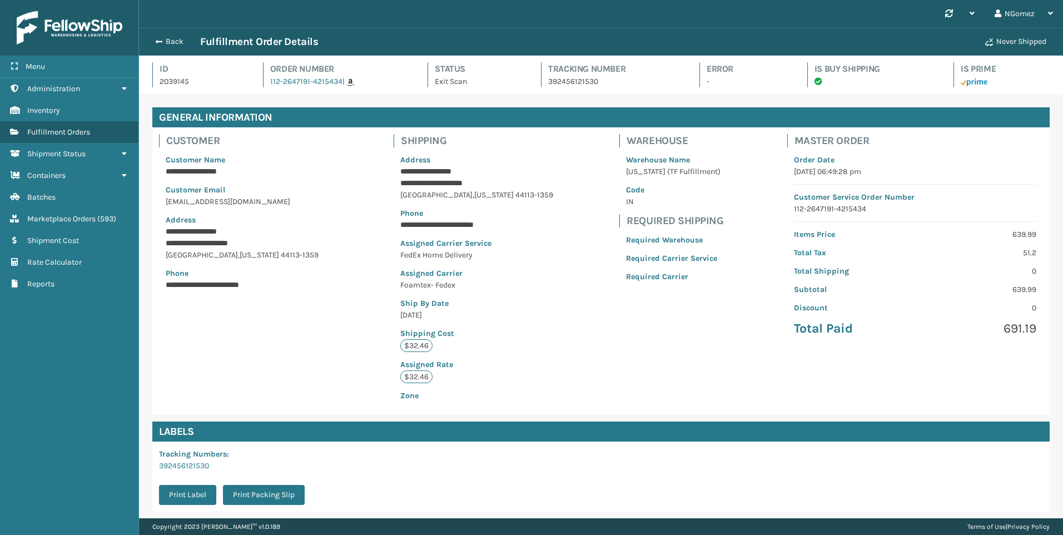
scroll to position [27, 924]
click at [161, 47] on div "Back Fulfillment Order Details" at bounding box center [563, 41] width 829 height 13
click at [170, 43] on button "Back" at bounding box center [174, 42] width 51 height 10
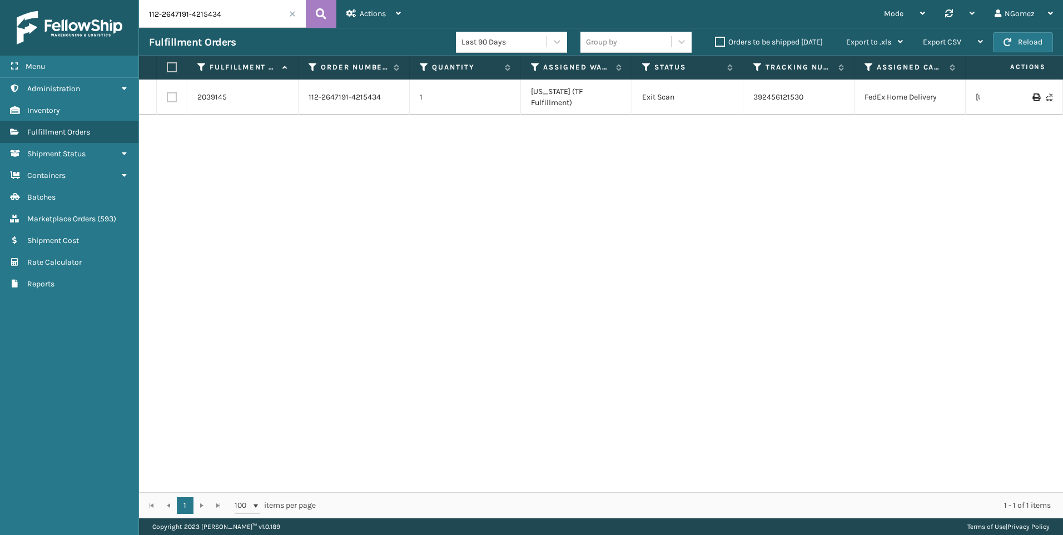
click at [180, 23] on input "112-2647191-4215434" at bounding box center [222, 14] width 167 height 28
paste input "114-1575930-2661856"
type input "114-1575930-2661856"
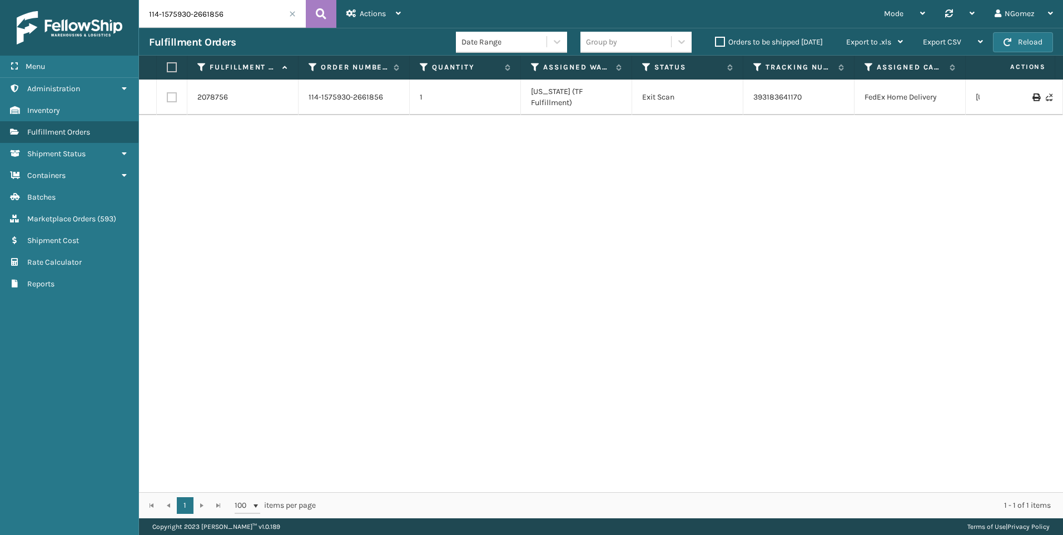
click at [242, 14] on input "114-1575930-2661856" at bounding box center [222, 14] width 167 height 28
paste input "113-8636737-4107433"
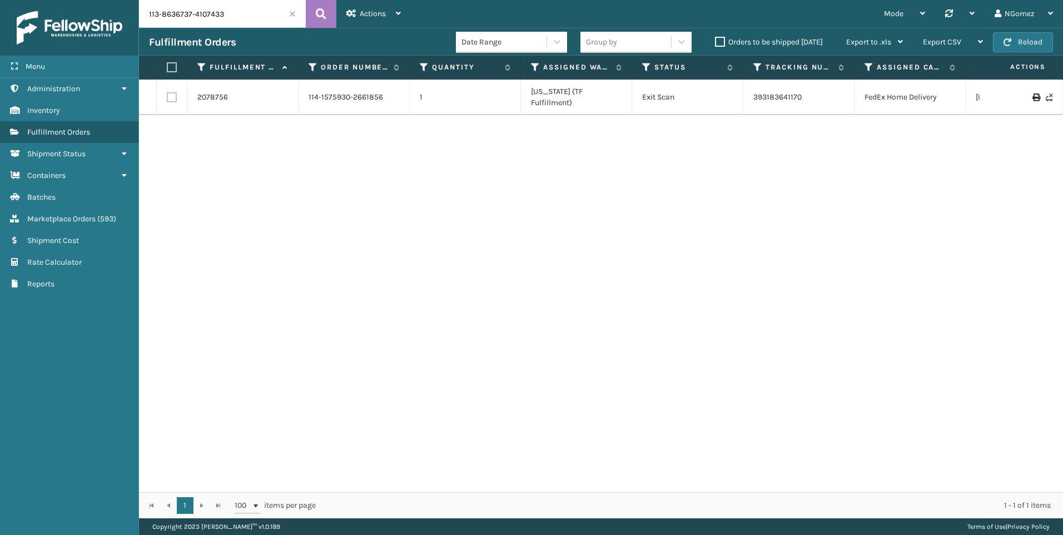
click at [242, 14] on input "113-8636737-4107433" at bounding box center [222, 14] width 167 height 28
type input "113-8636737-4107433"
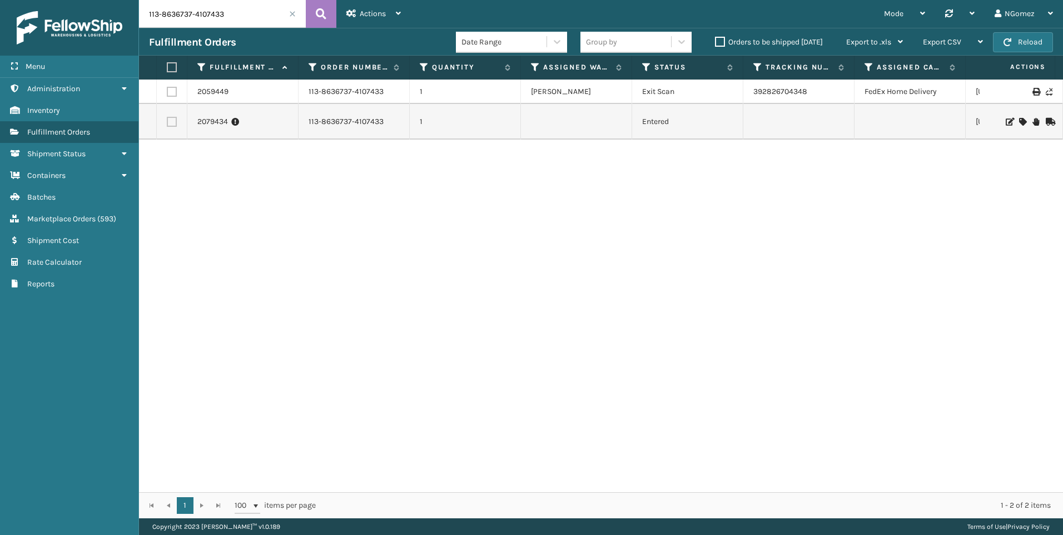
click at [184, 14] on input "113-8636737-4107433" at bounding box center [222, 14] width 167 height 28
paste input "3771"
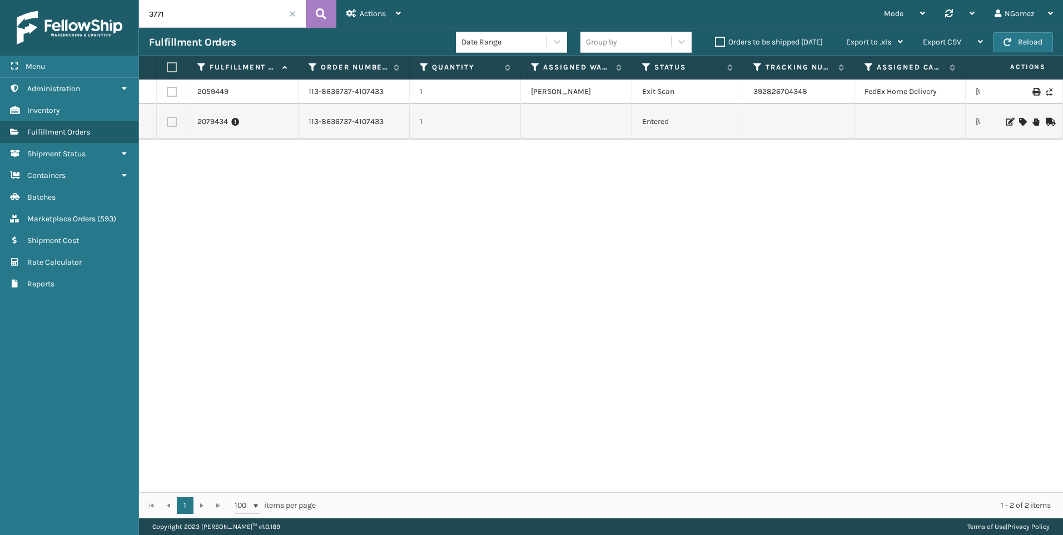
type input "3771"
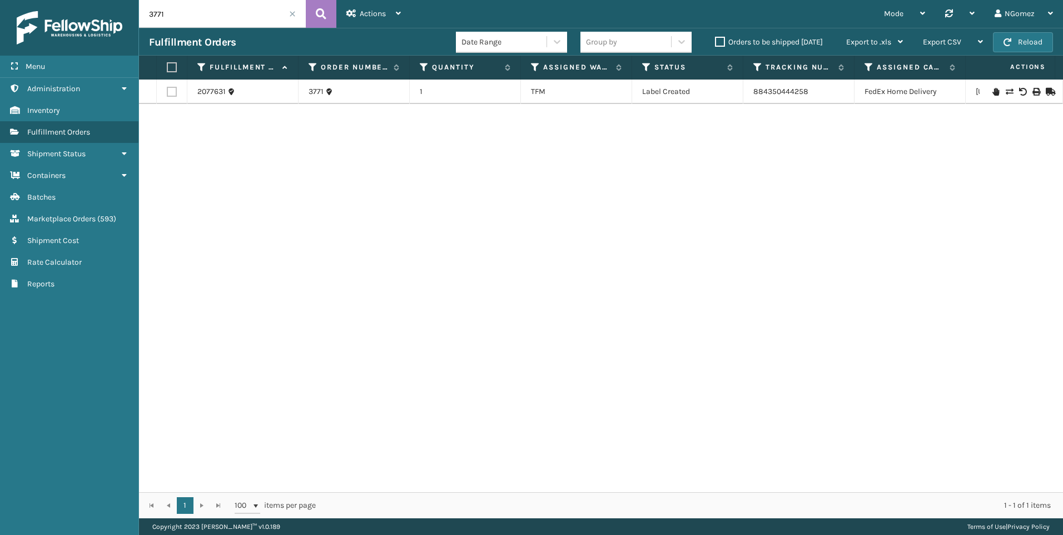
drag, startPoint x: 833, startPoint y: 480, endPoint x: 954, endPoint y: 482, distance: 121.7
click at [954, 482] on div "2077631 3771 1 TFM Label Created 884350444258 FedEx Home Delivery [US_STATE]" at bounding box center [601, 285] width 924 height 412
click at [775, 88] on link "884350444258" at bounding box center [780, 91] width 55 height 9
